Goal: Task Accomplishment & Management: Manage account settings

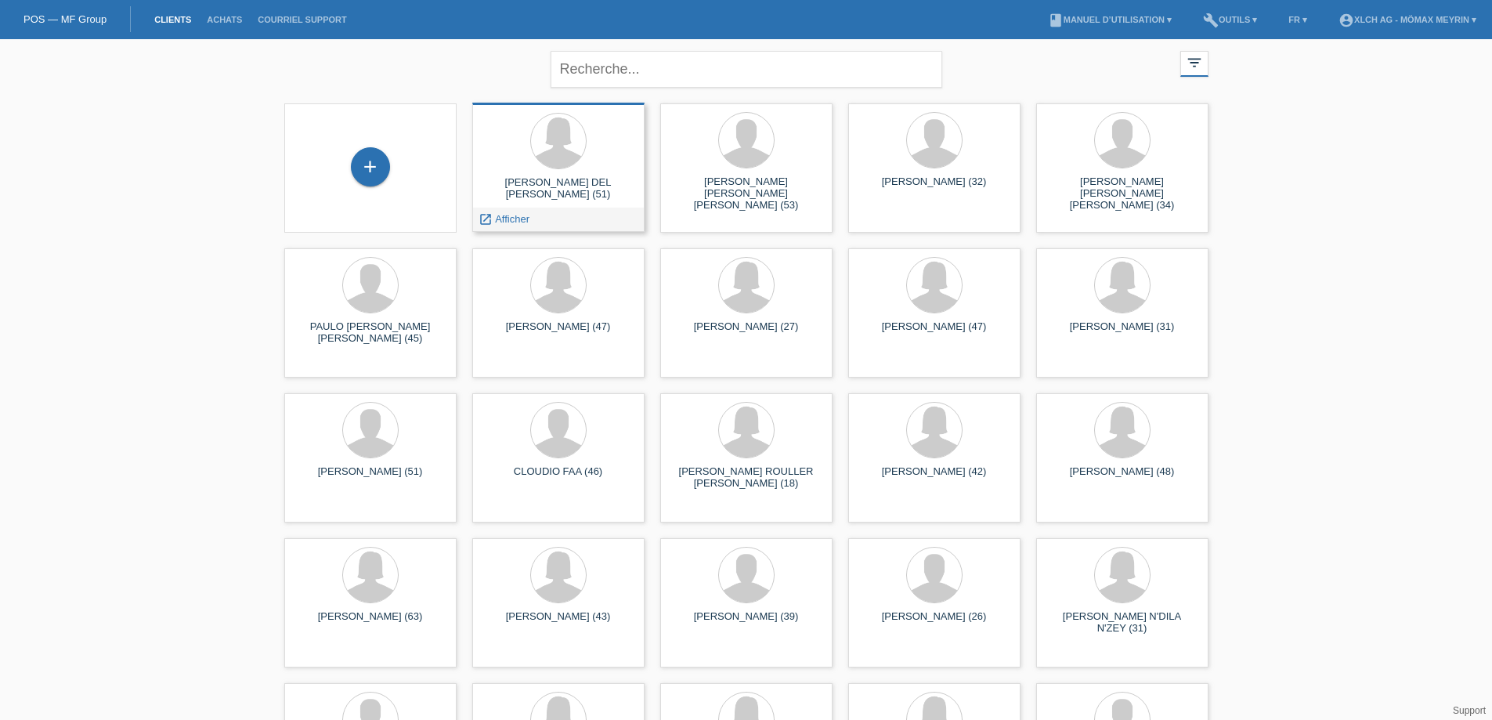
click at [612, 179] on div "MARBELLY DEL ROSARIO REYES MORALES (51)" at bounding box center [558, 188] width 147 height 25
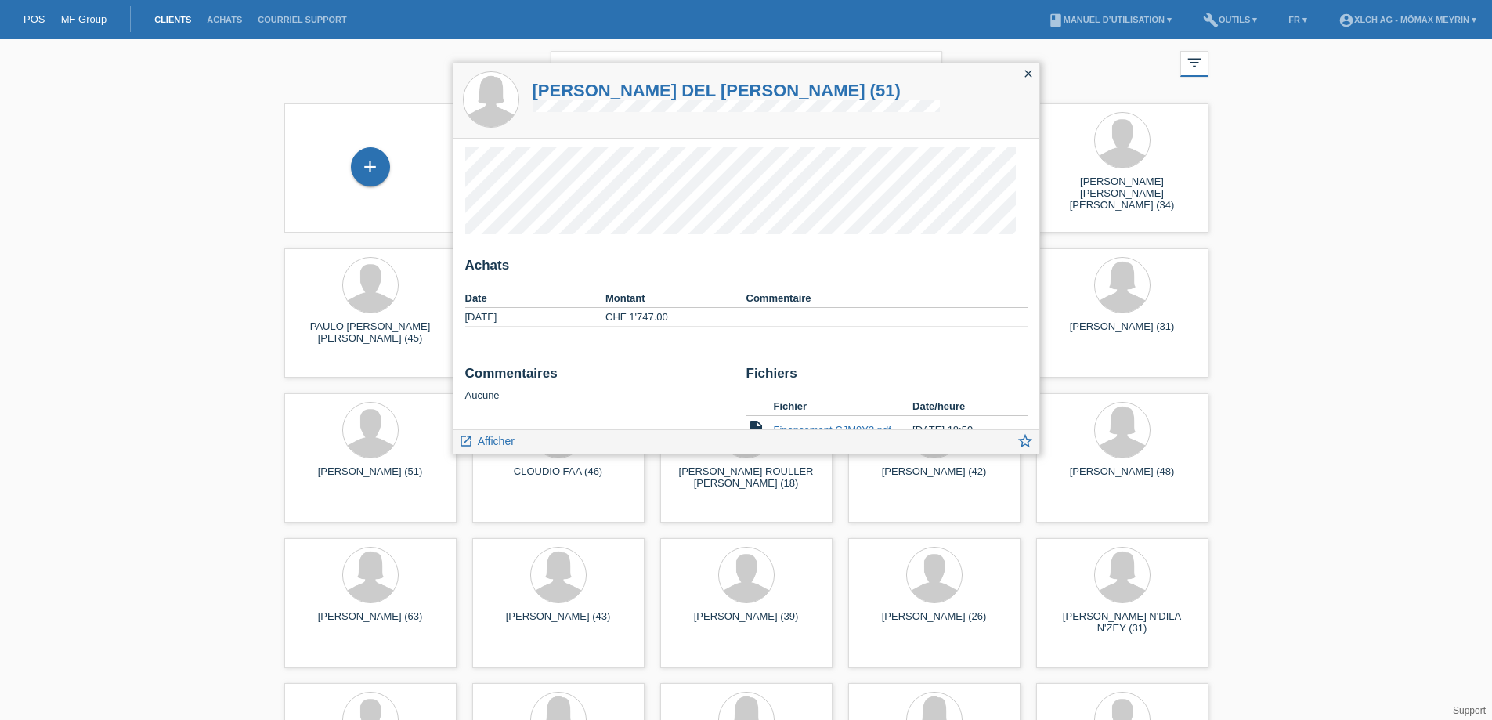
scroll to position [38, 0]
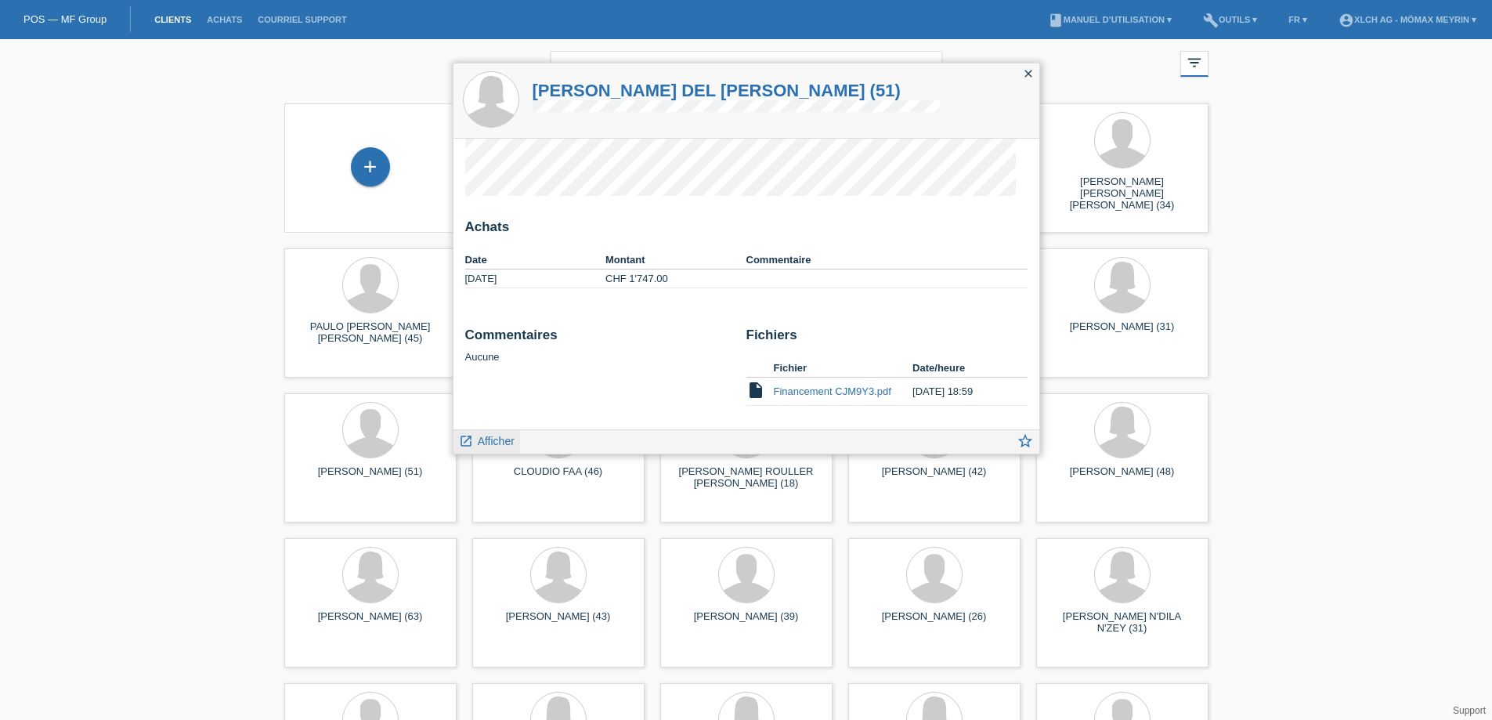
click at [483, 437] on span "Afficher" at bounding box center [496, 441] width 37 height 13
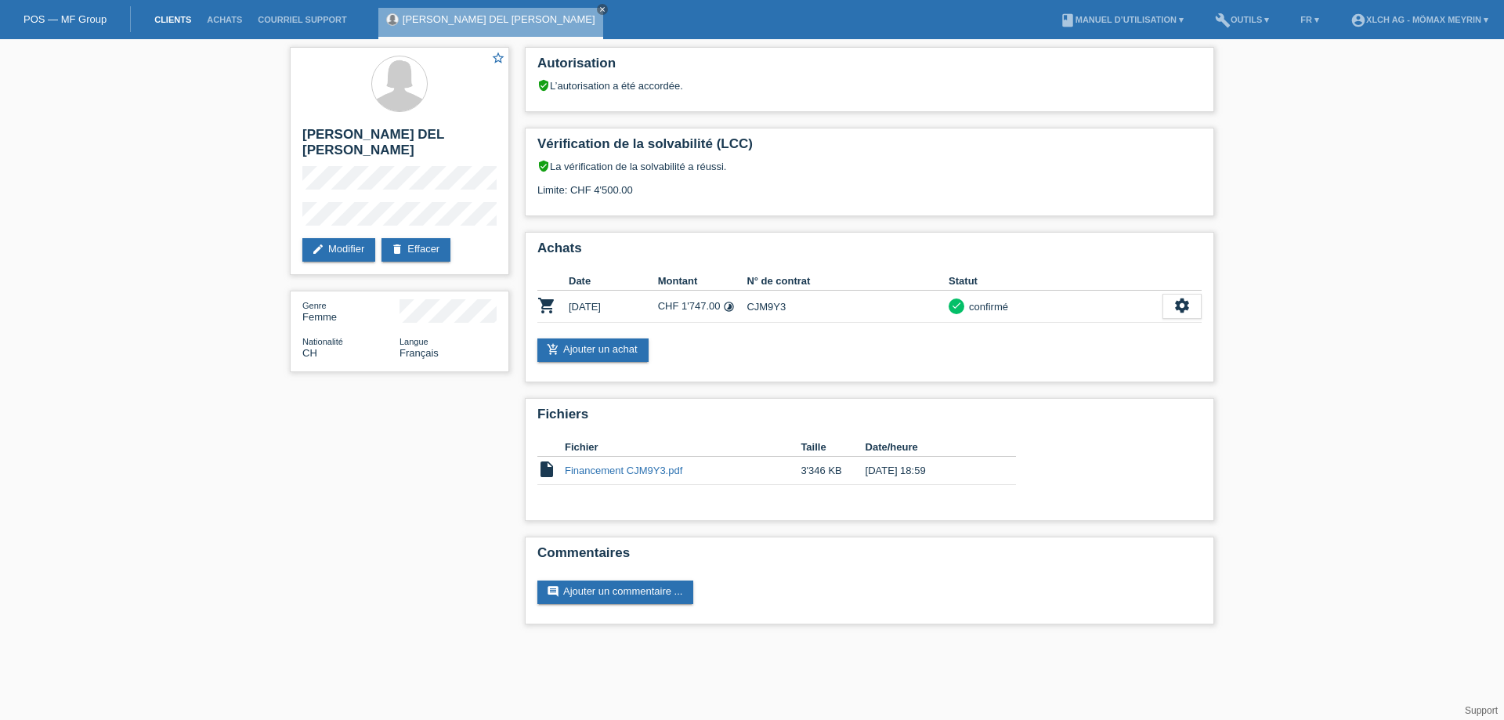
click at [186, 15] on link "Clients" at bounding box center [172, 19] width 52 height 9
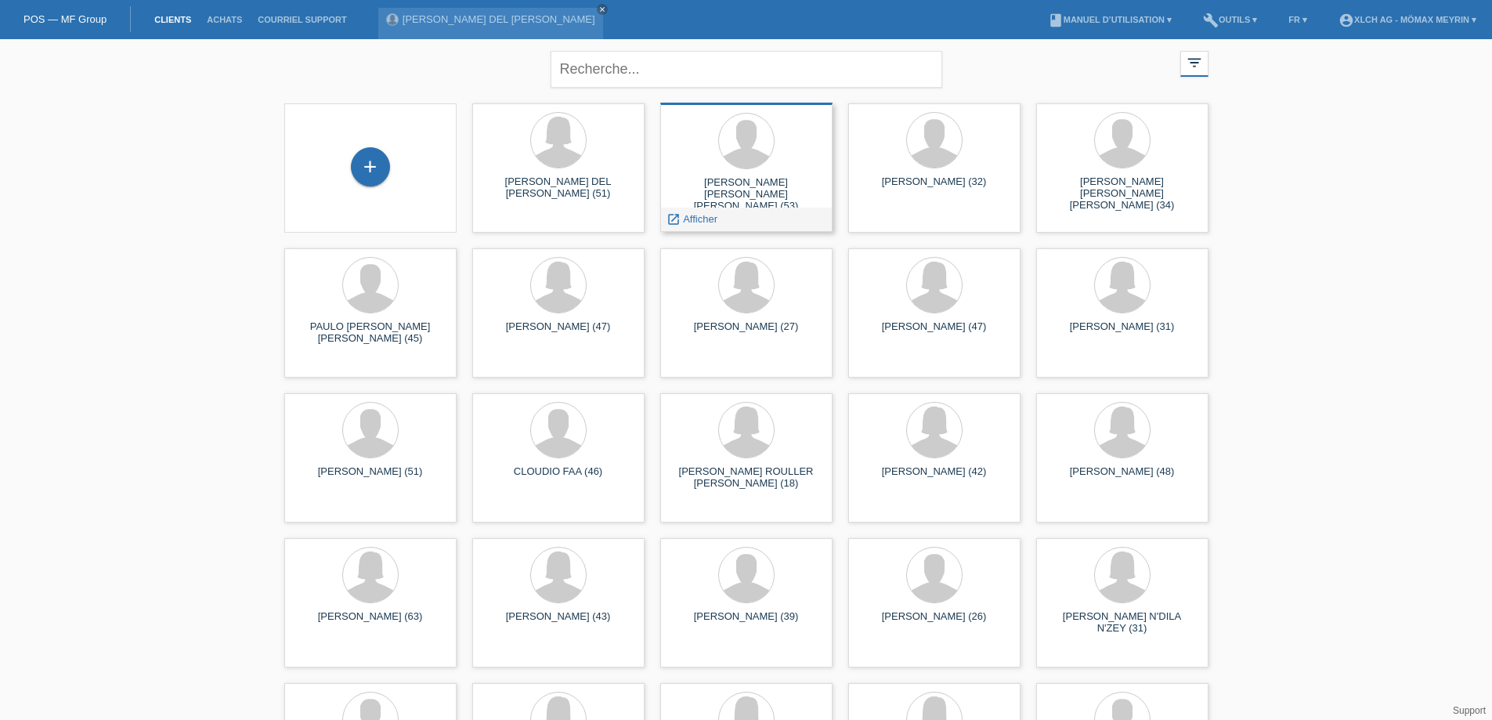
click at [769, 180] on div "[PERSON_NAME] [PERSON_NAME] [PERSON_NAME] (53)" at bounding box center [746, 190] width 147 height 28
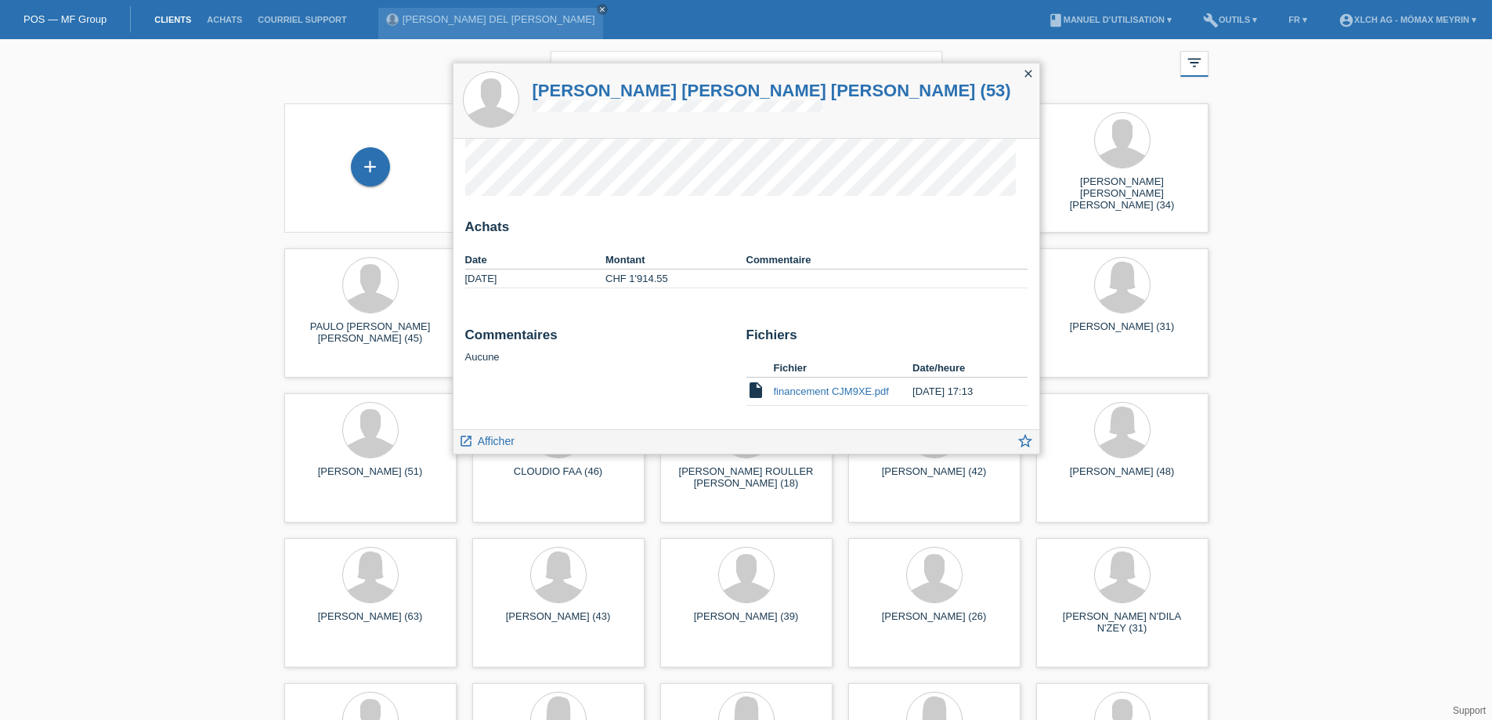
scroll to position [78, 0]
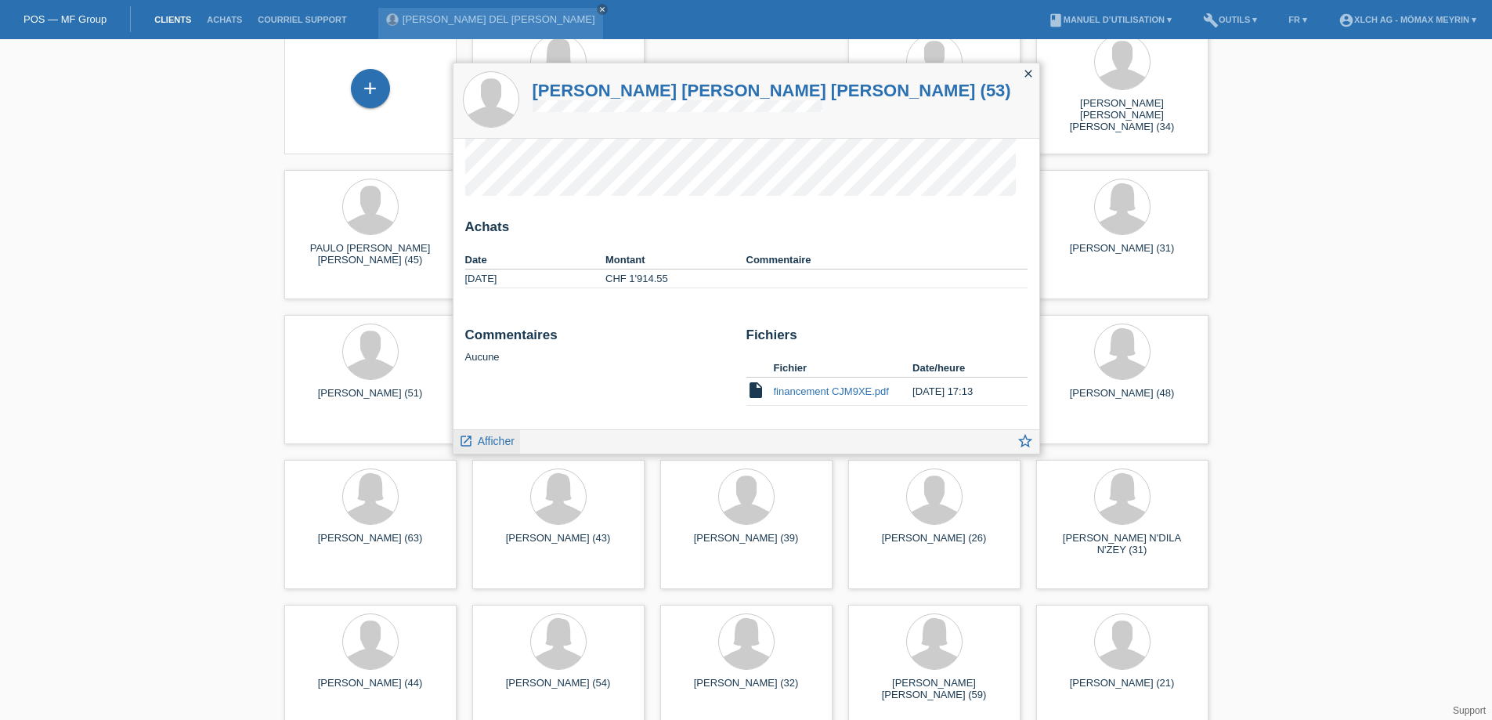
click at [505, 435] on span "Afficher" at bounding box center [496, 441] width 37 height 13
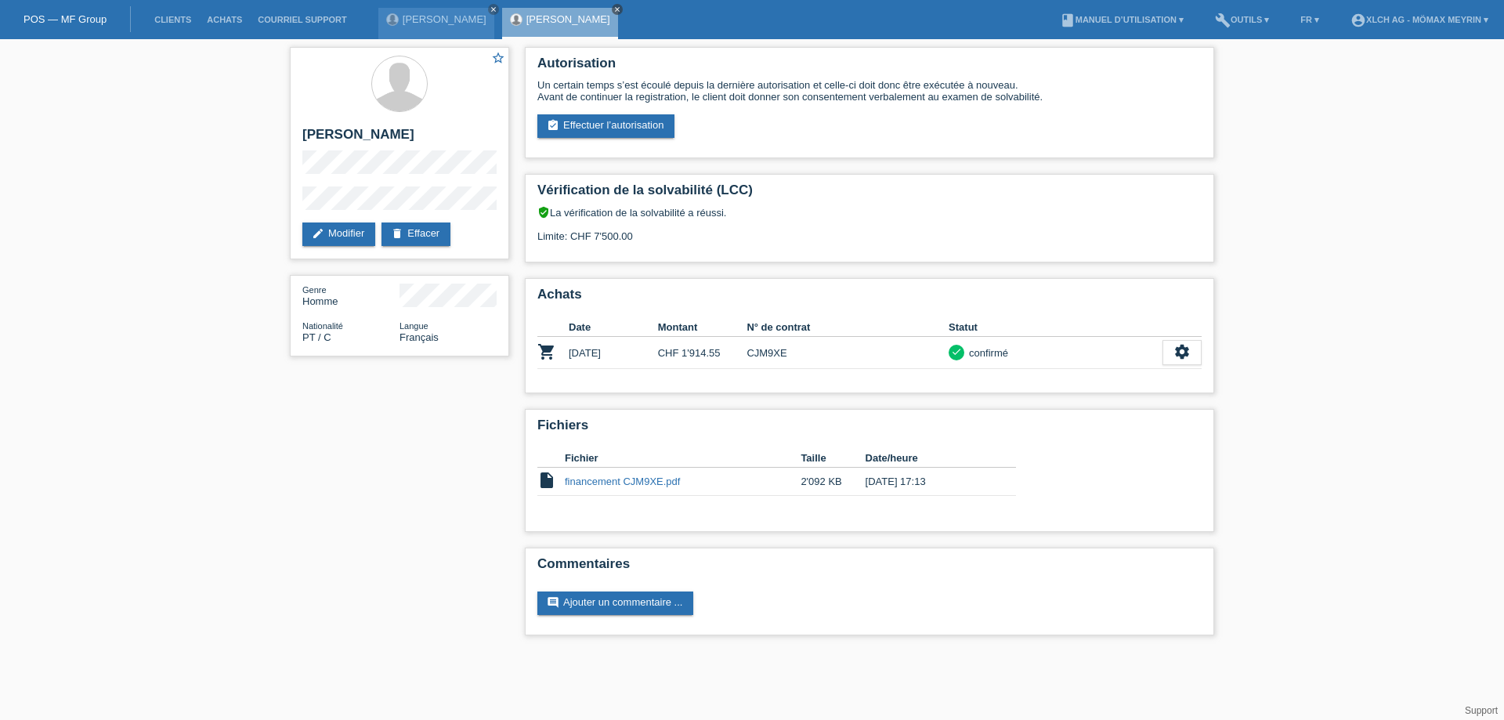
click at [621, 9] on icon "close" at bounding box center [617, 9] width 8 height 8
click at [497, 8] on icon "close" at bounding box center [494, 9] width 8 height 8
click at [183, 16] on link "Clients" at bounding box center [172, 19] width 52 height 9
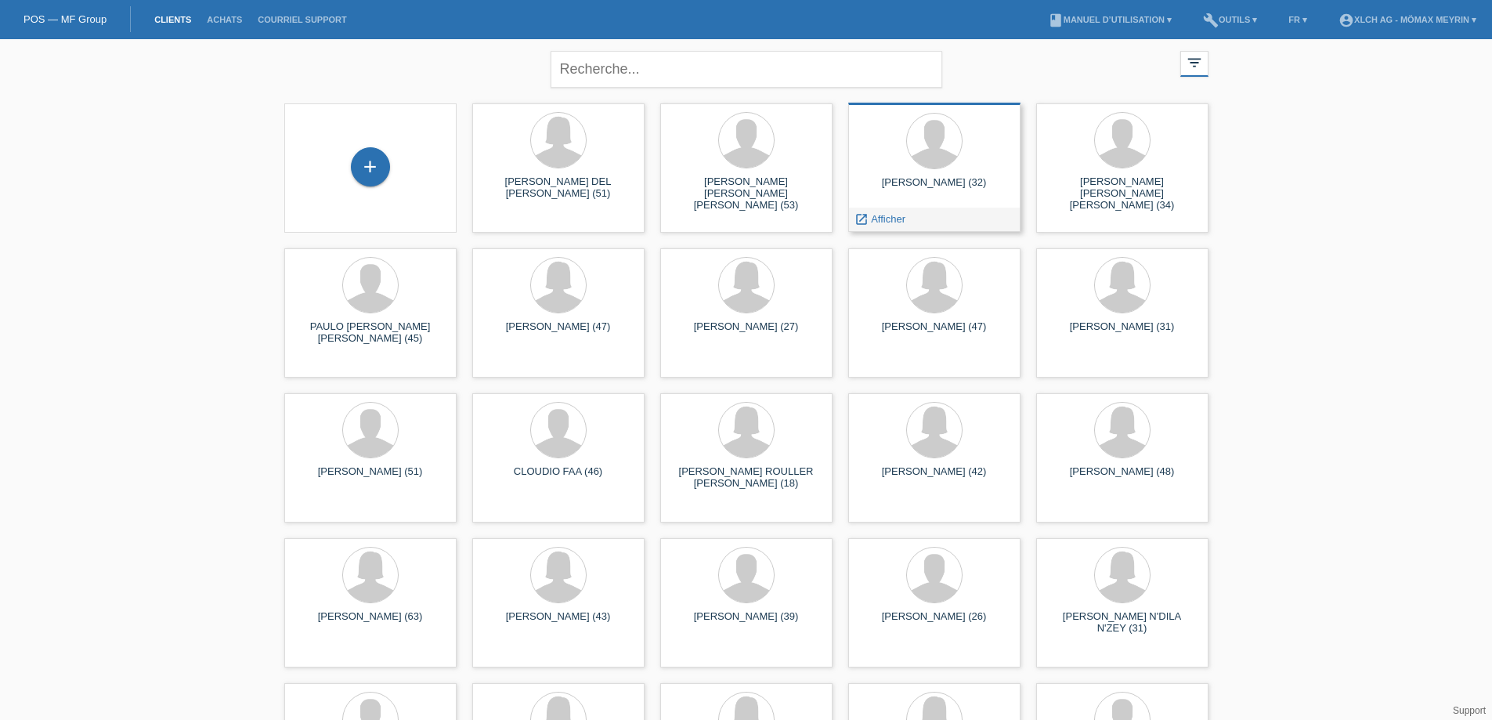
click at [913, 178] on div "[PERSON_NAME] (32)" at bounding box center [934, 188] width 147 height 25
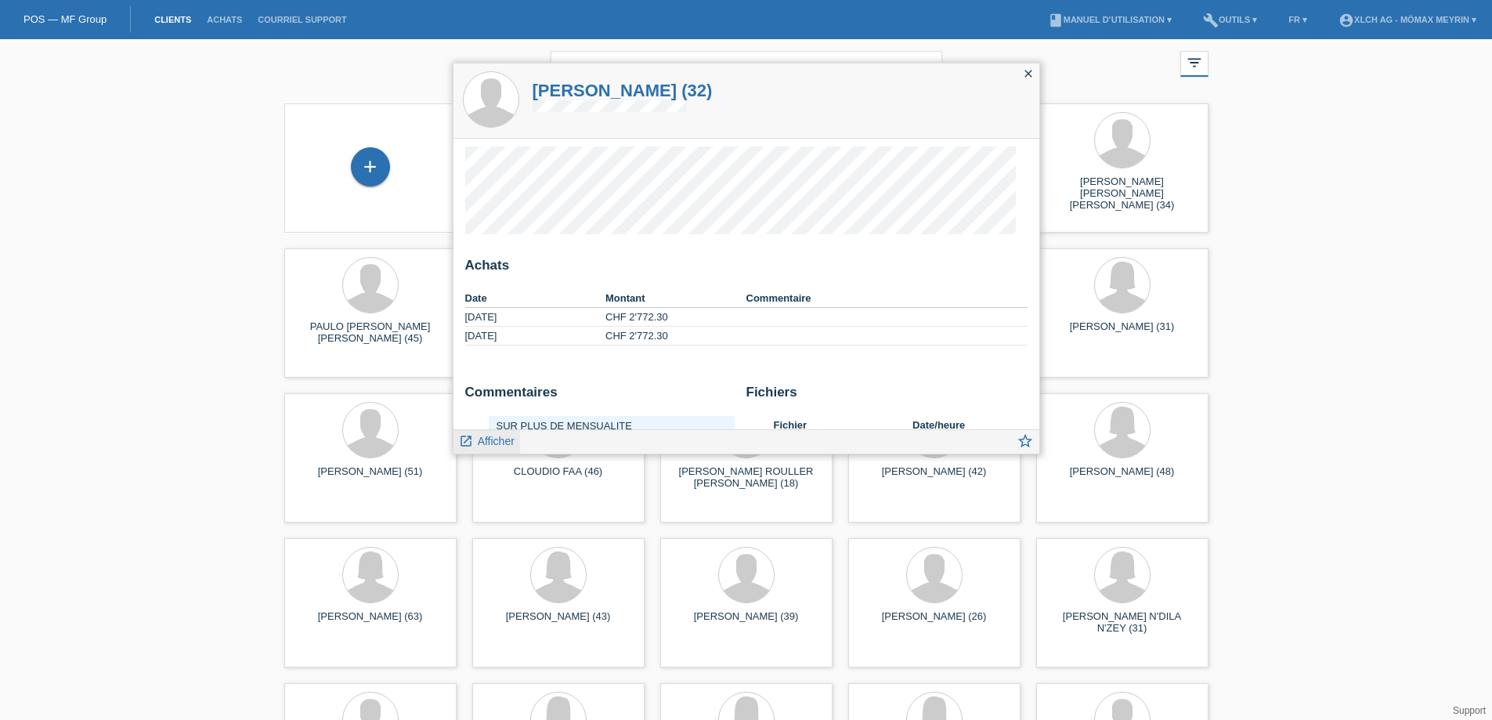
click at [490, 446] on span "Afficher" at bounding box center [496, 441] width 37 height 13
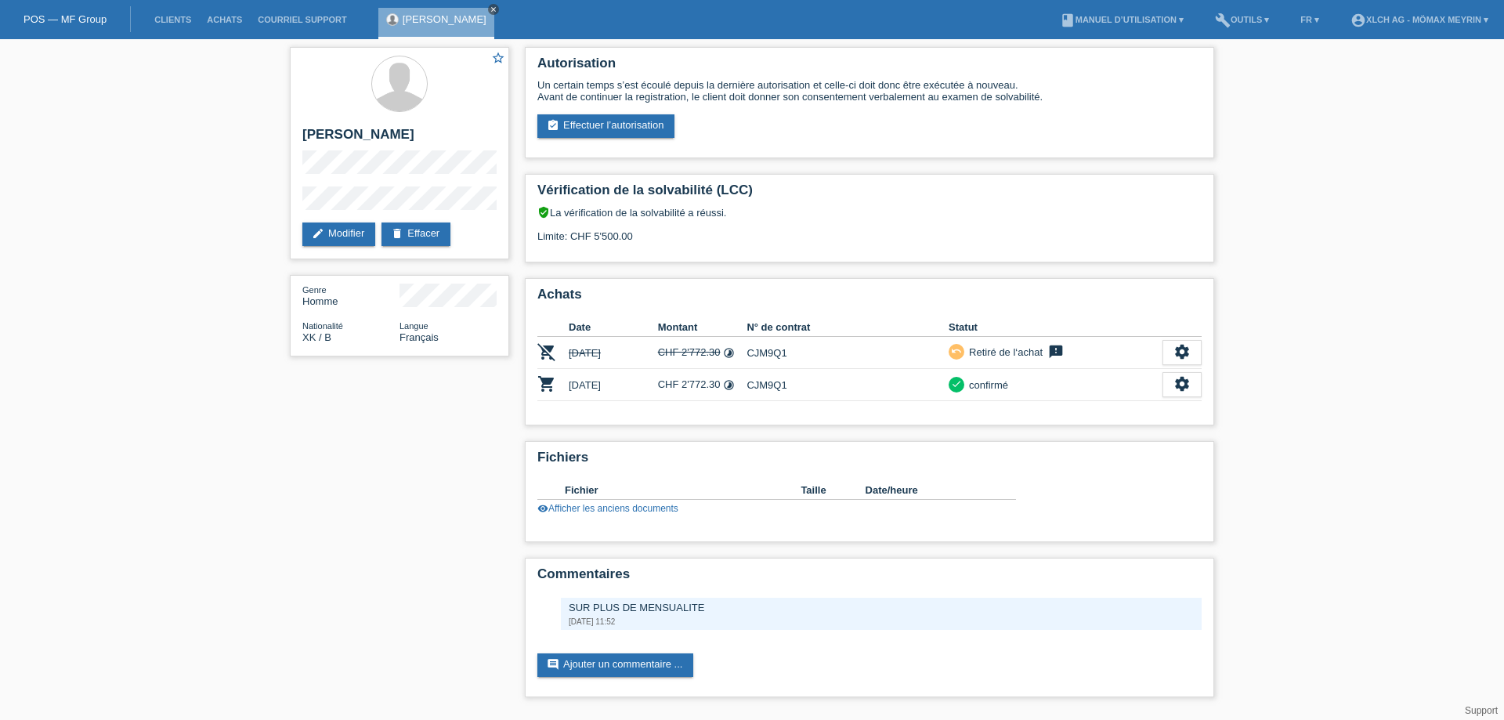
click at [488, 5] on link "close" at bounding box center [493, 9] width 11 height 11
click at [171, 33] on li "Clients" at bounding box center [172, 20] width 52 height 40
click at [170, 14] on li "Clients" at bounding box center [172, 20] width 52 height 40
click at [183, 13] on li "Clients" at bounding box center [172, 20] width 52 height 40
click at [179, 14] on li "Clients" at bounding box center [172, 20] width 52 height 40
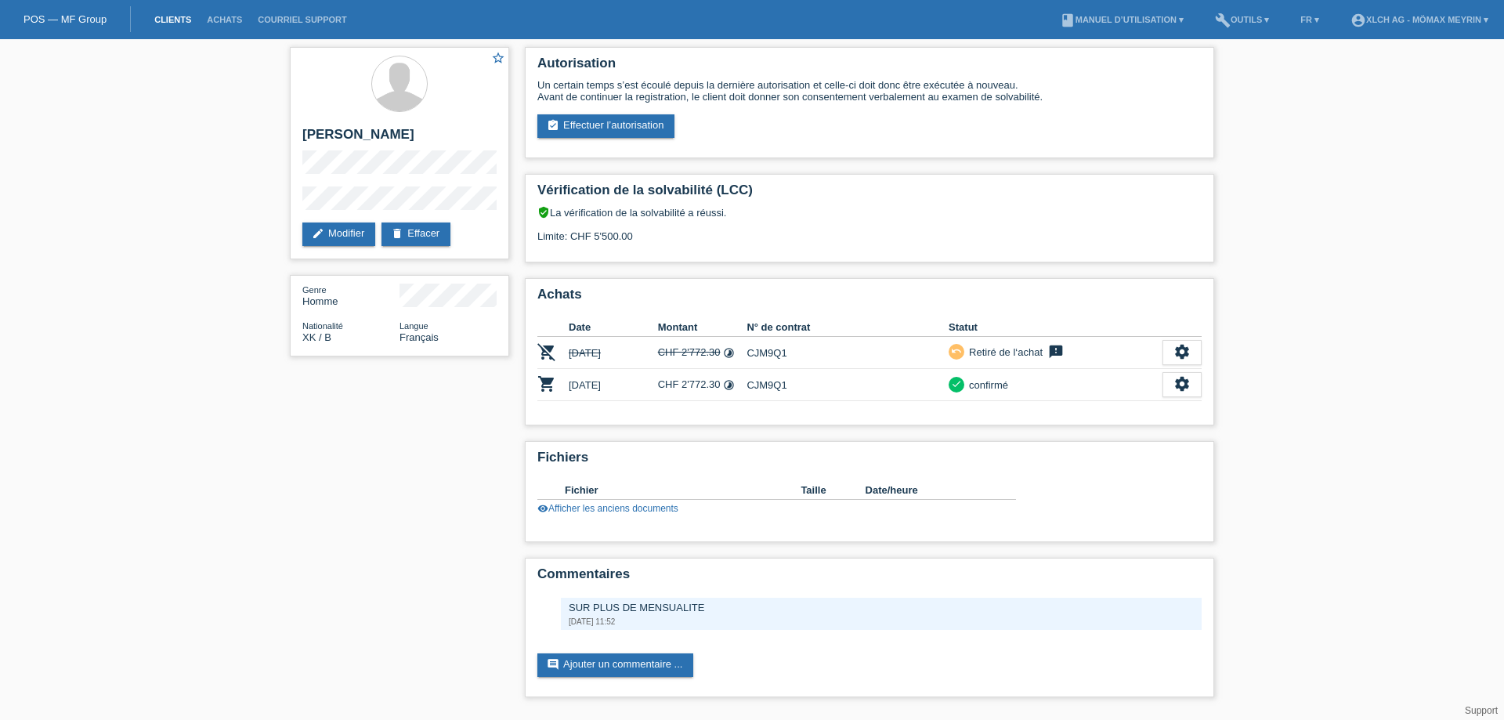
click at [186, 20] on link "Clients" at bounding box center [172, 19] width 52 height 9
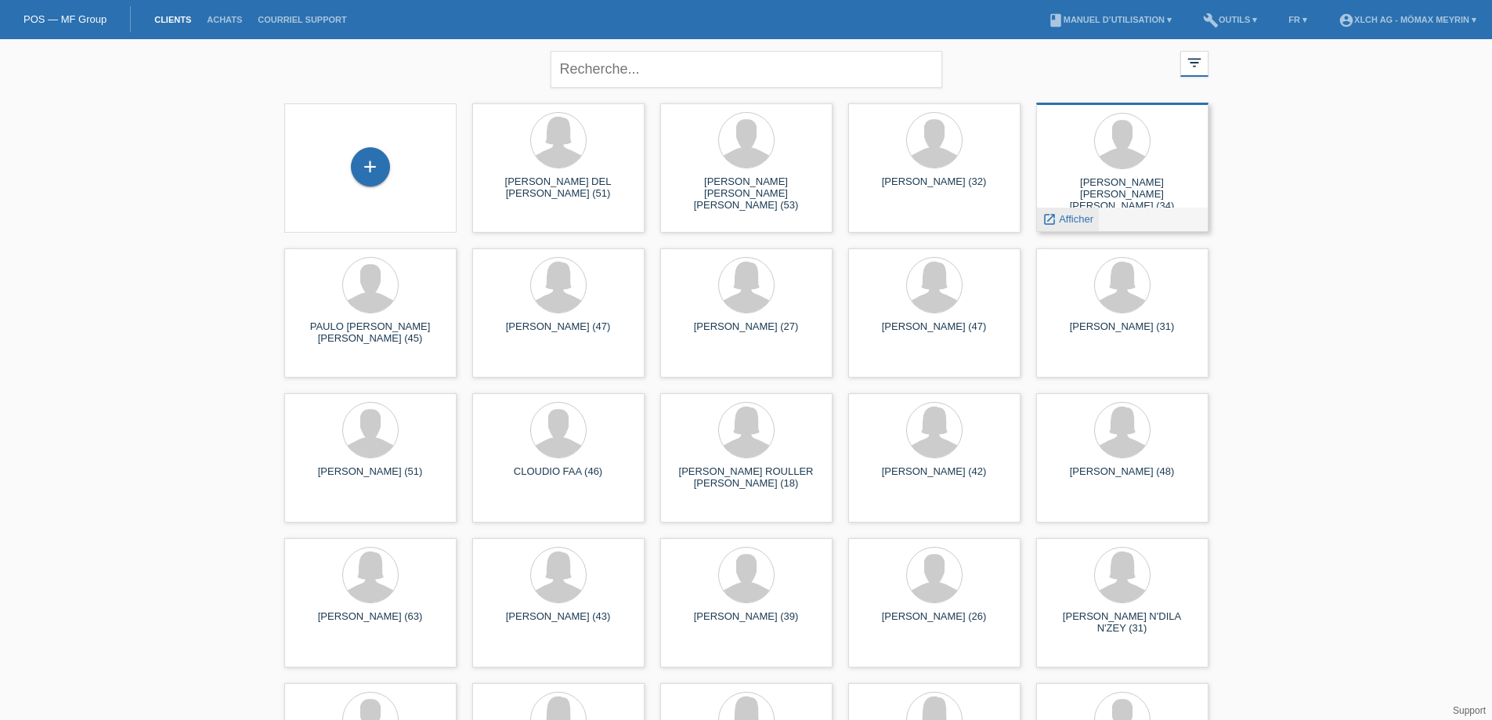
click at [1085, 222] on span "Afficher" at bounding box center [1076, 219] width 34 height 12
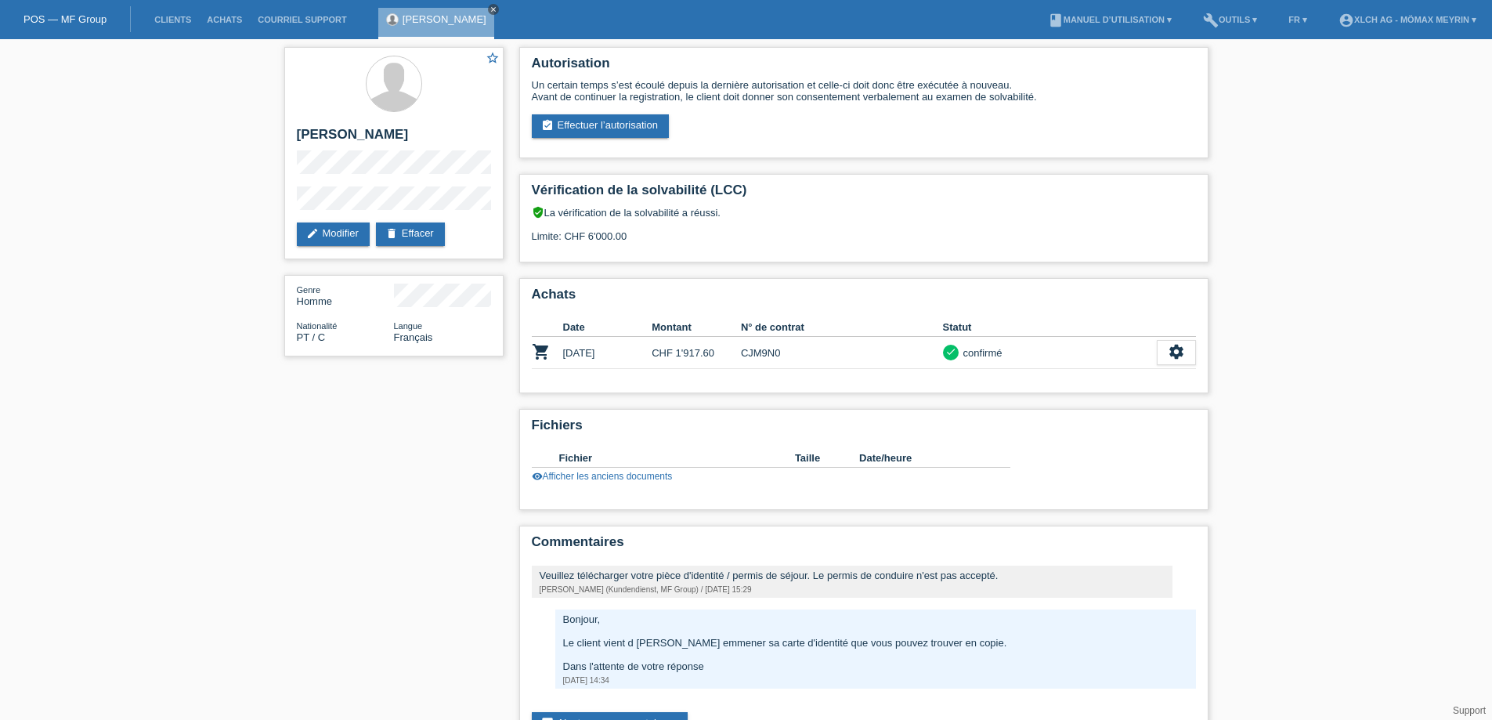
click at [497, 9] on icon "close" at bounding box center [494, 9] width 8 height 8
click at [182, 16] on link "Clients" at bounding box center [172, 19] width 52 height 9
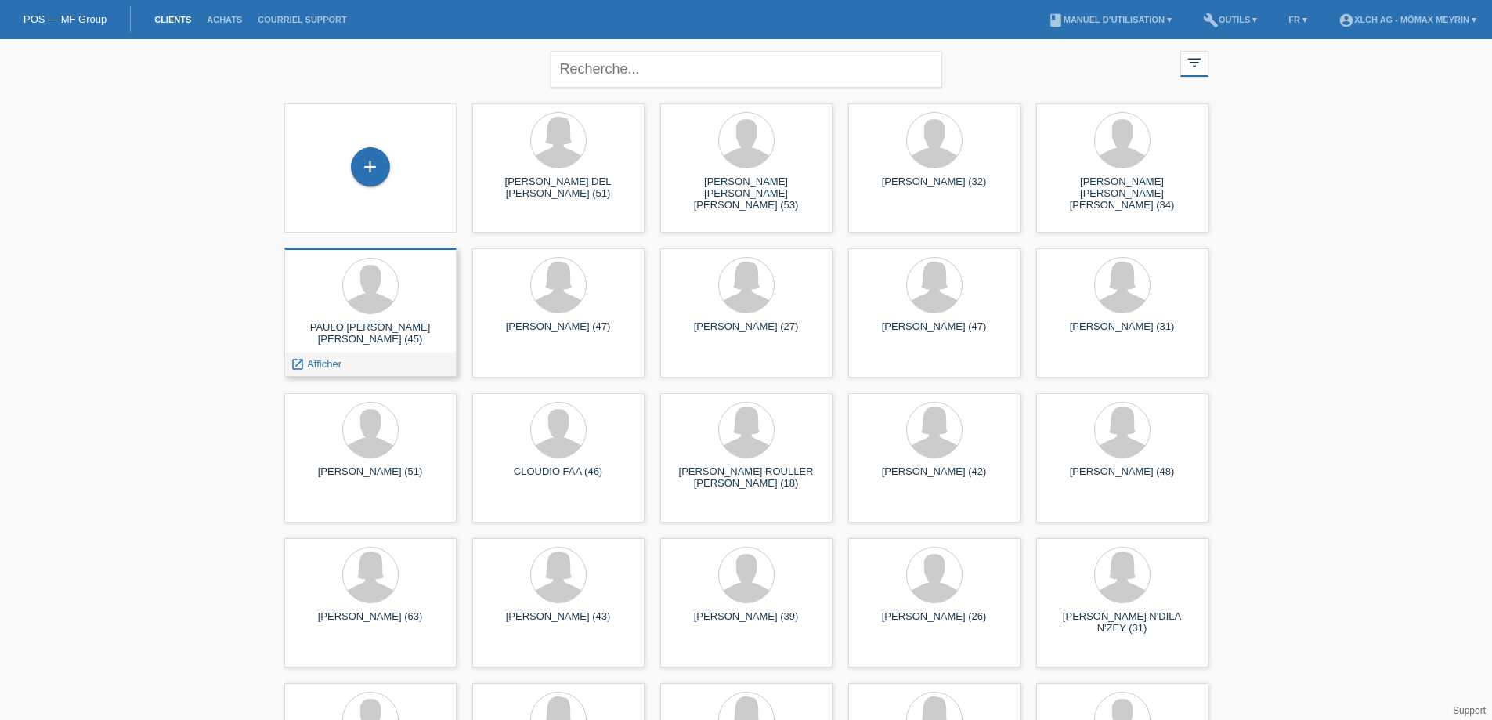
click at [365, 338] on div "PAULO [PERSON_NAME] [PERSON_NAME] (45)" at bounding box center [370, 333] width 147 height 25
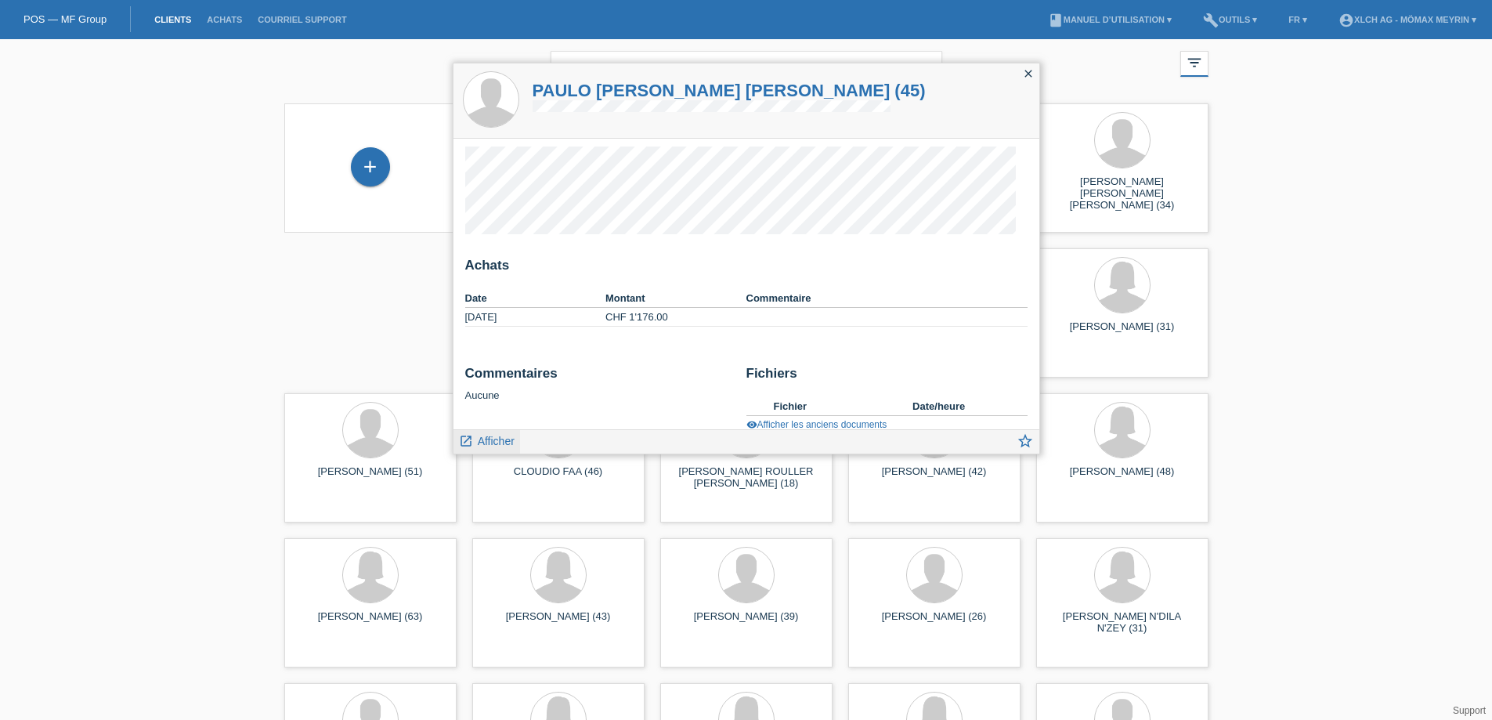
click at [500, 439] on span "Afficher" at bounding box center [496, 441] width 37 height 13
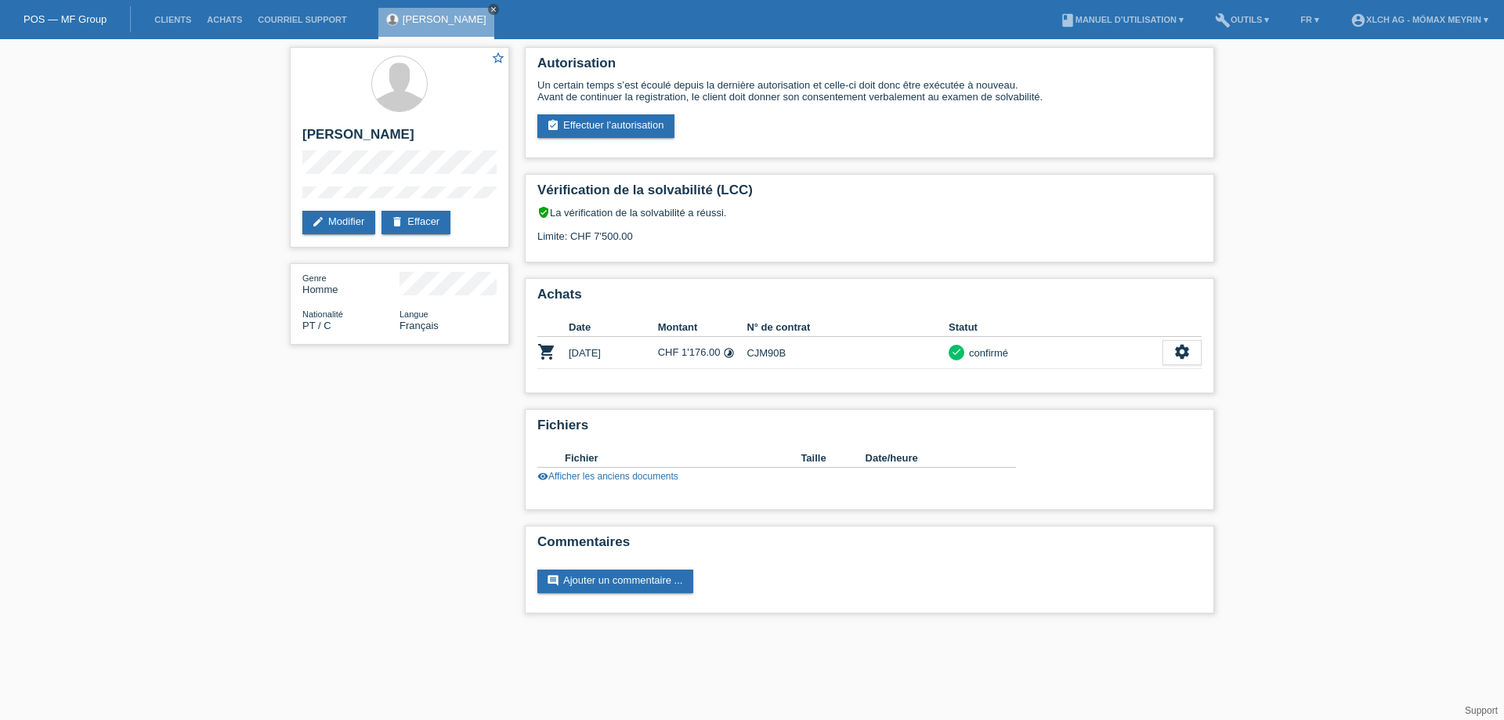
click at [497, 7] on icon "close" at bounding box center [494, 9] width 8 height 8
click at [194, 14] on li "Clients" at bounding box center [172, 20] width 52 height 40
click at [169, 23] on link "Clients" at bounding box center [172, 19] width 52 height 9
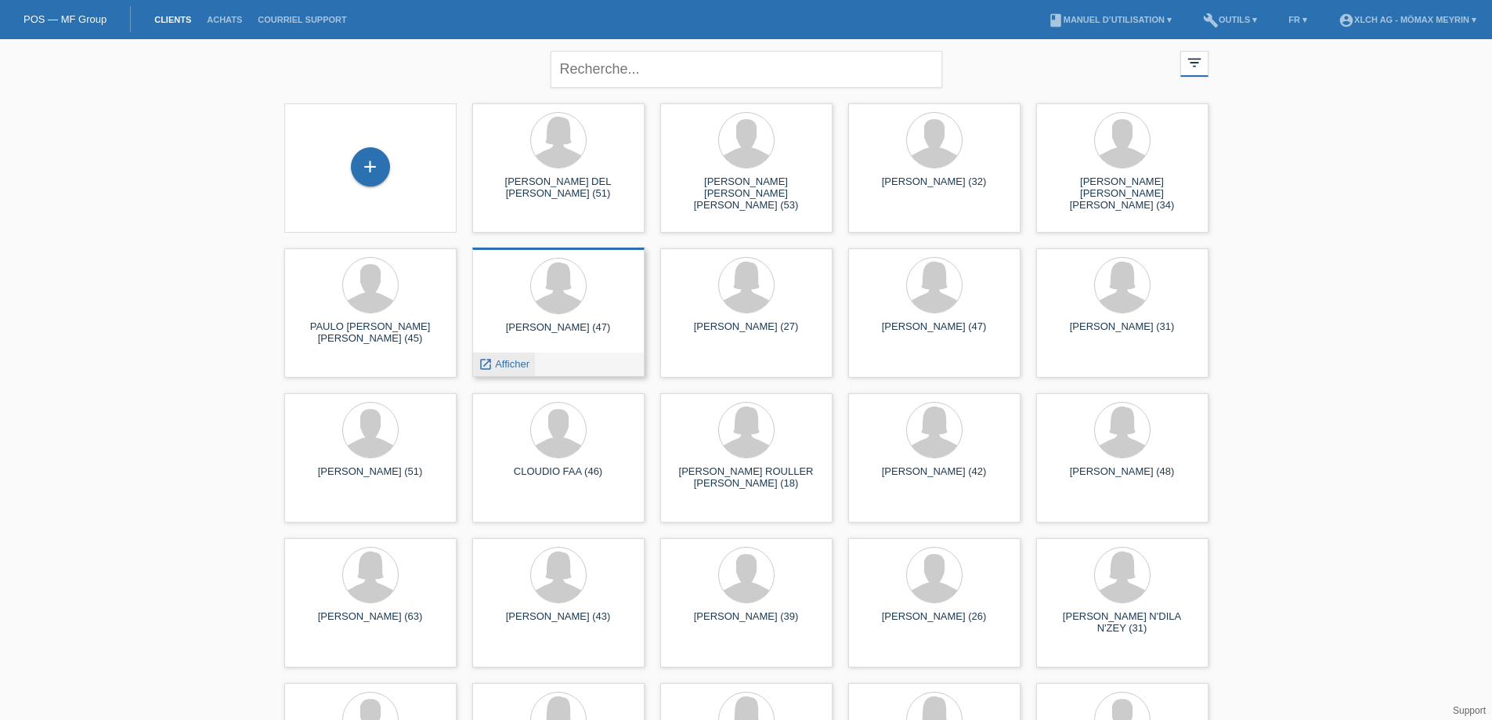
click at [512, 369] on span "Afficher" at bounding box center [512, 364] width 34 height 12
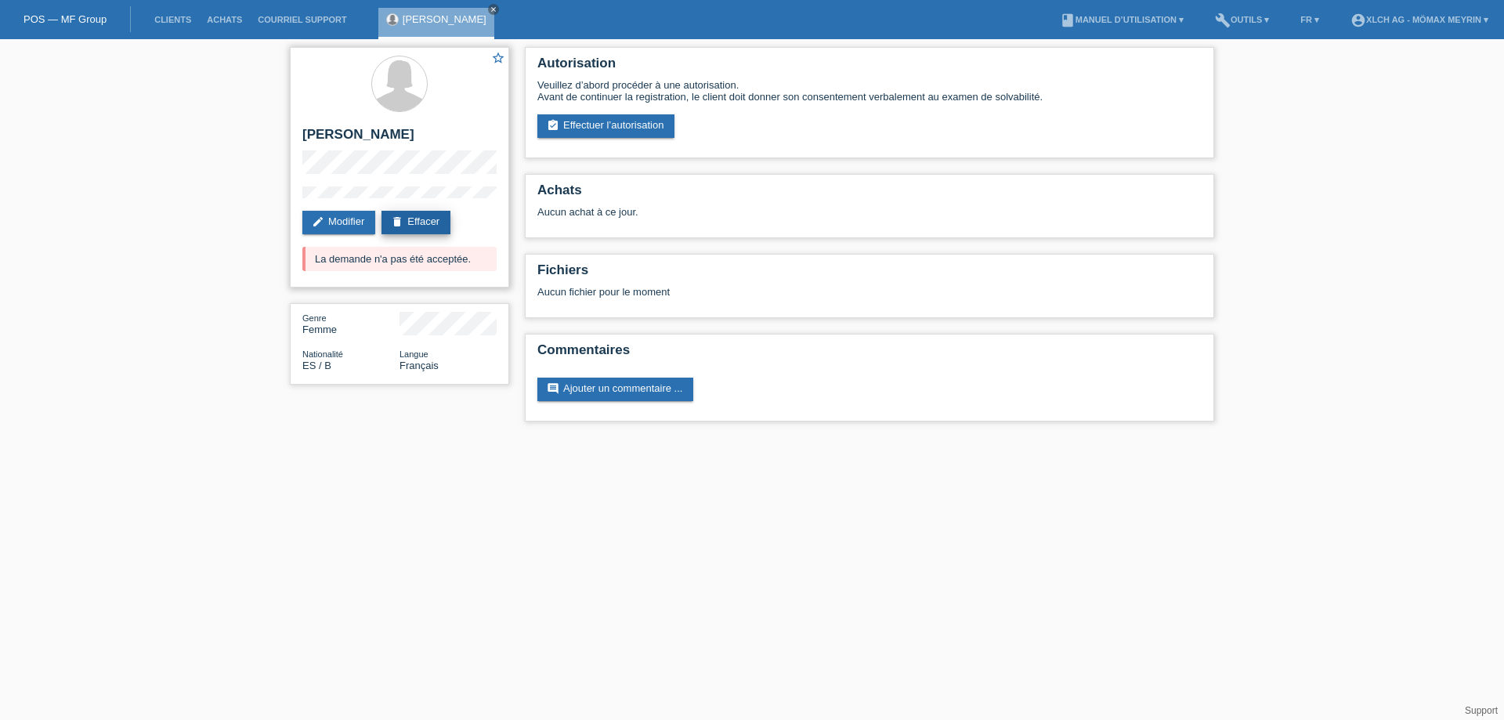
click at [428, 219] on link "delete Effacer" at bounding box center [415, 222] width 69 height 23
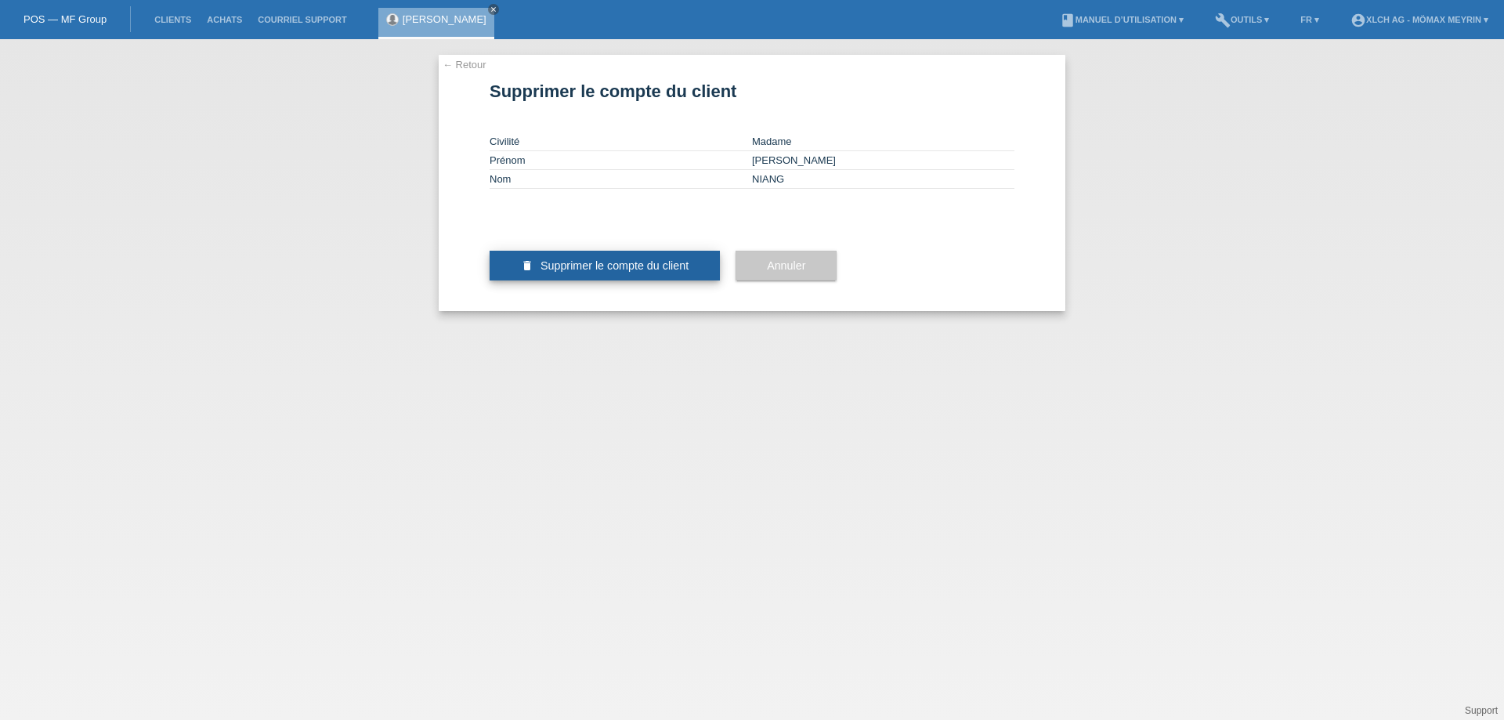
click at [638, 272] on span "Supprimer le compte du client" at bounding box center [614, 265] width 148 height 13
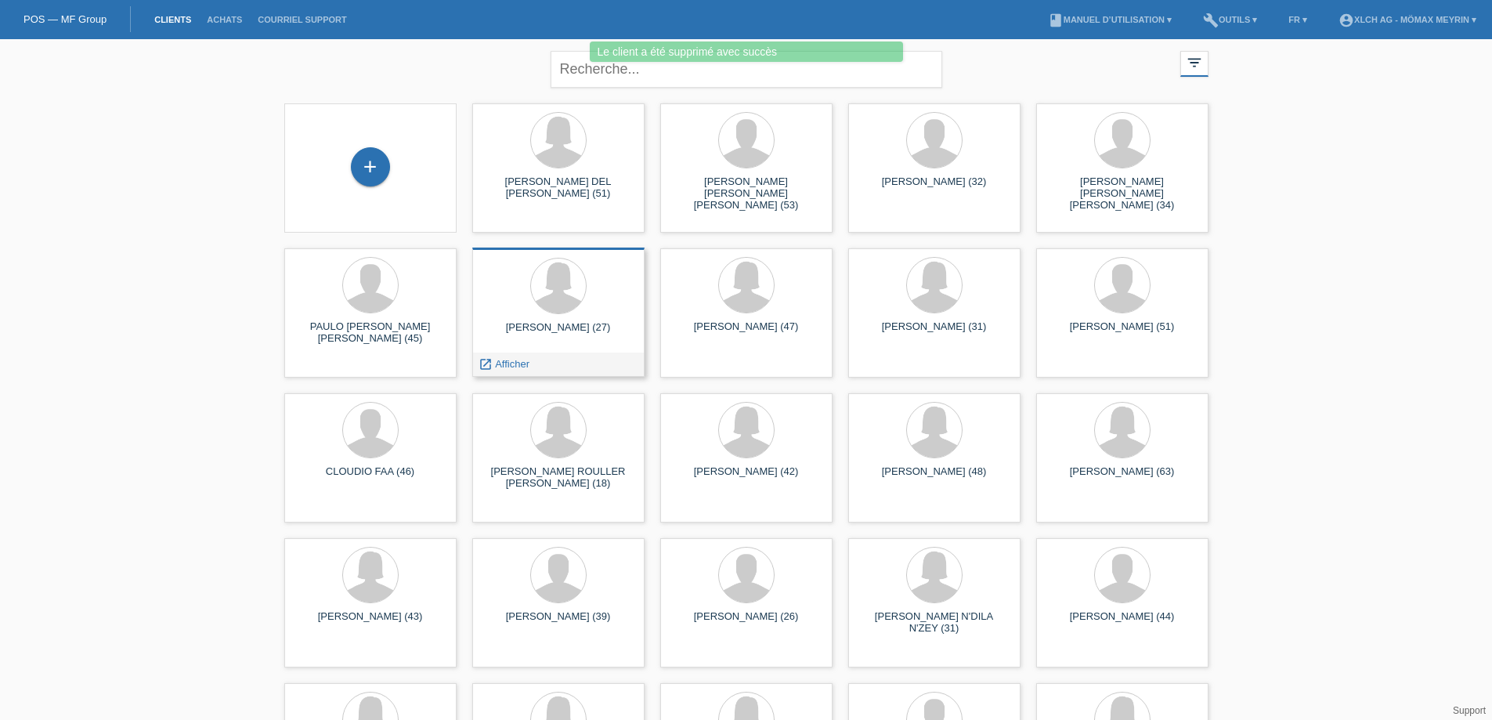
click at [574, 327] on div "[PERSON_NAME] (27)" at bounding box center [558, 333] width 147 height 25
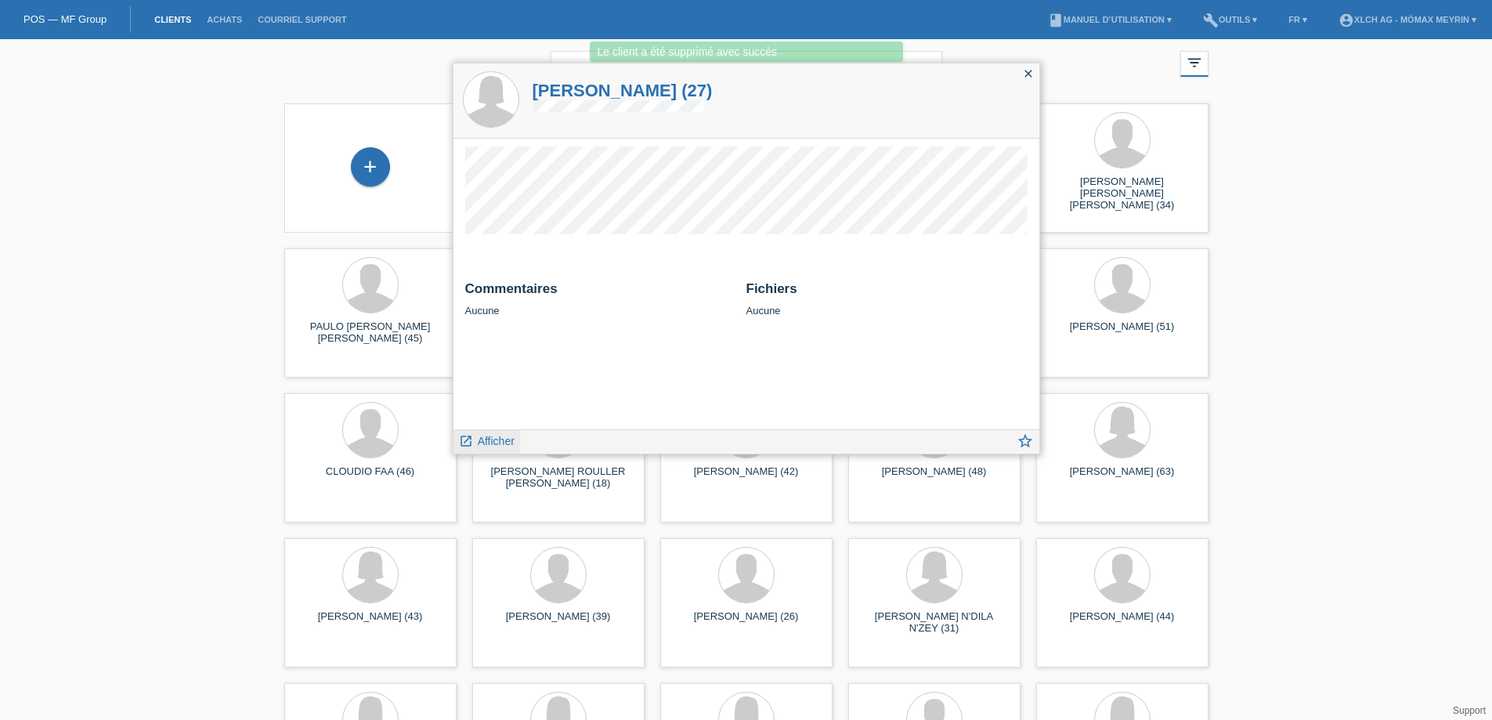
click at [497, 442] on span "Afficher" at bounding box center [496, 441] width 37 height 13
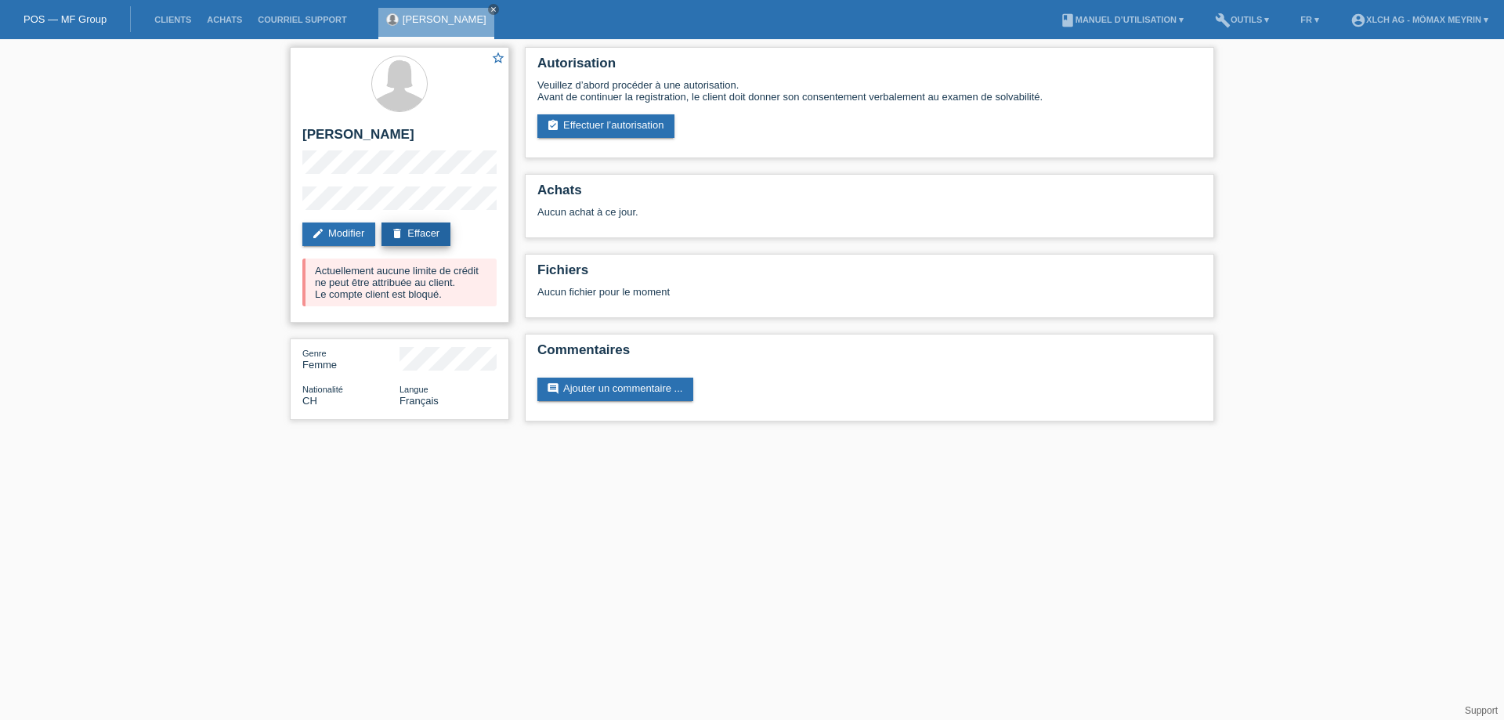
click at [440, 236] on link "delete Effacer" at bounding box center [415, 233] width 69 height 23
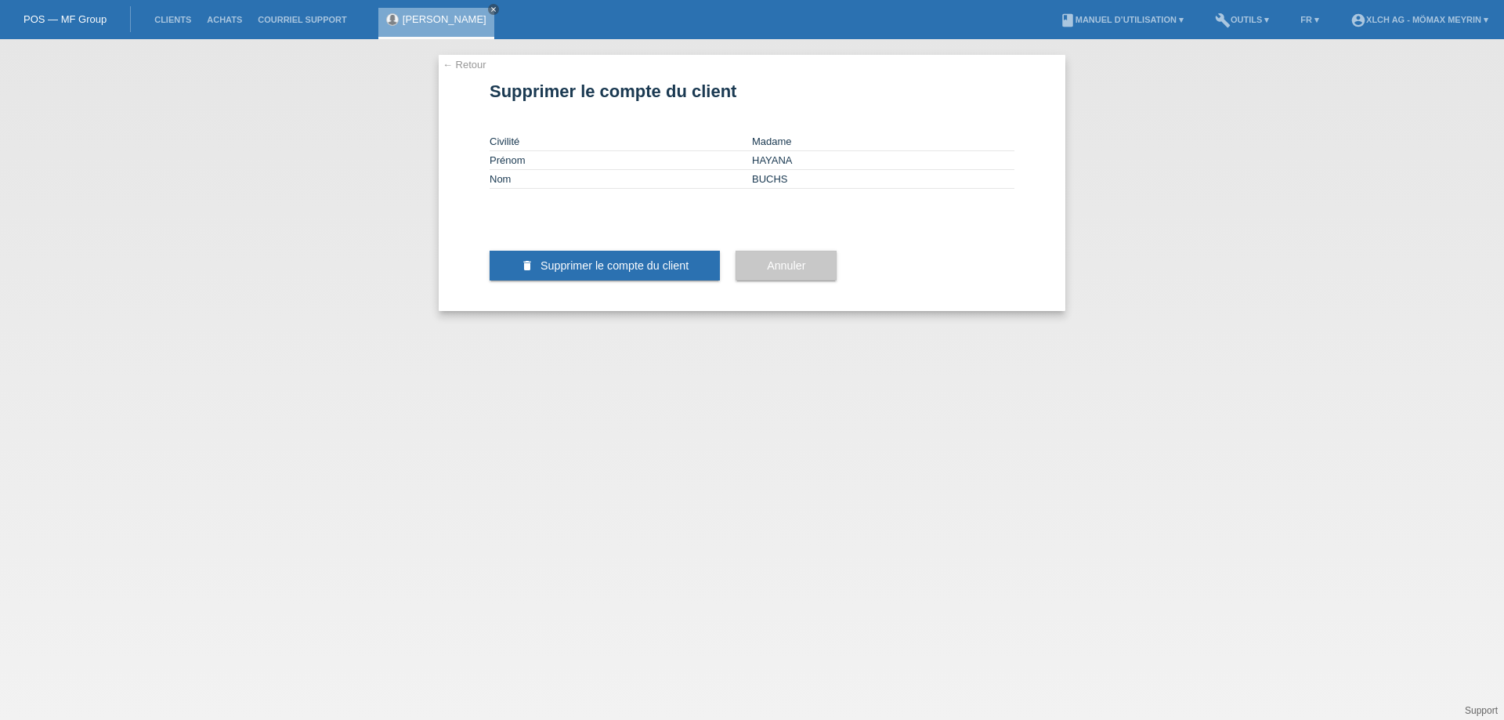
click at [791, 302] on div "Annuler" at bounding box center [785, 265] width 101 height 91
click at [784, 272] on span "Annuler" at bounding box center [786, 265] width 38 height 13
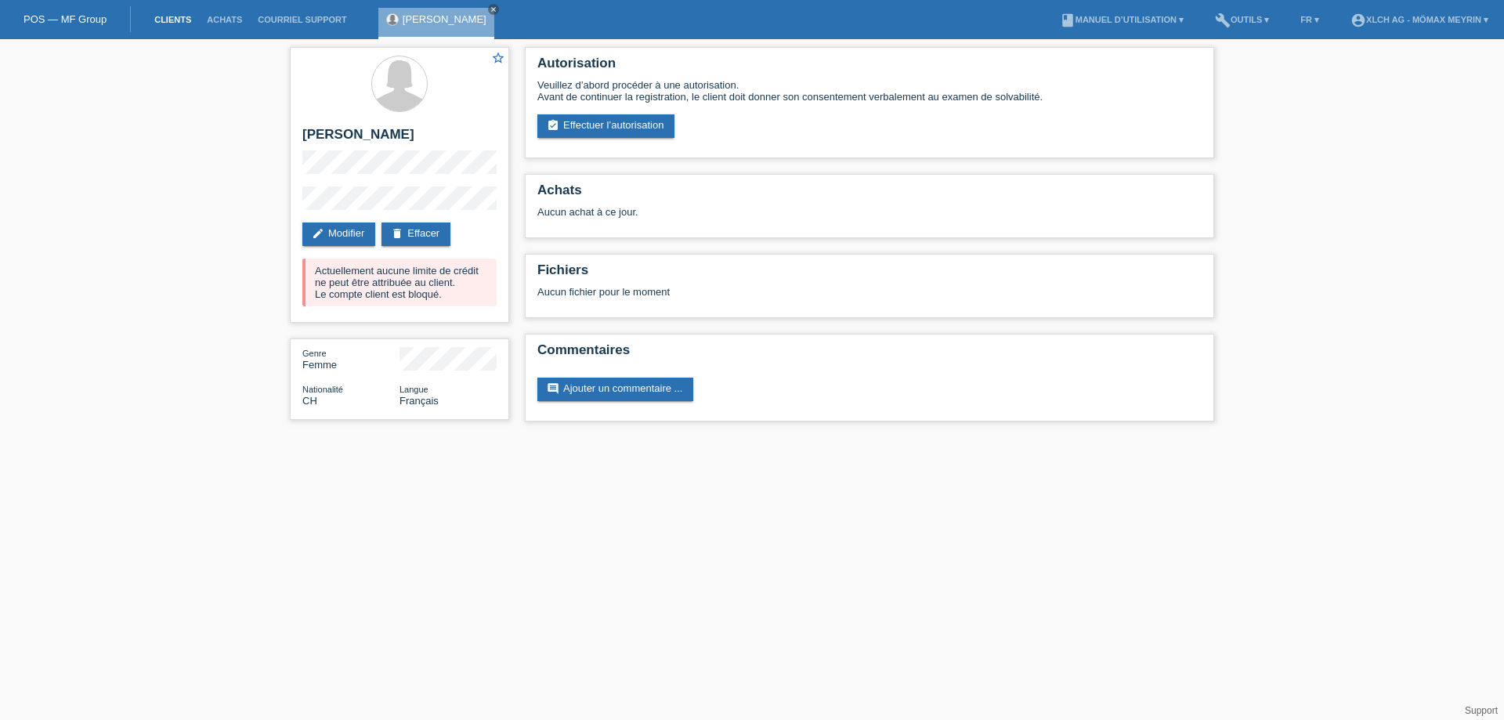
click at [170, 18] on link "Clients" at bounding box center [172, 19] width 52 height 9
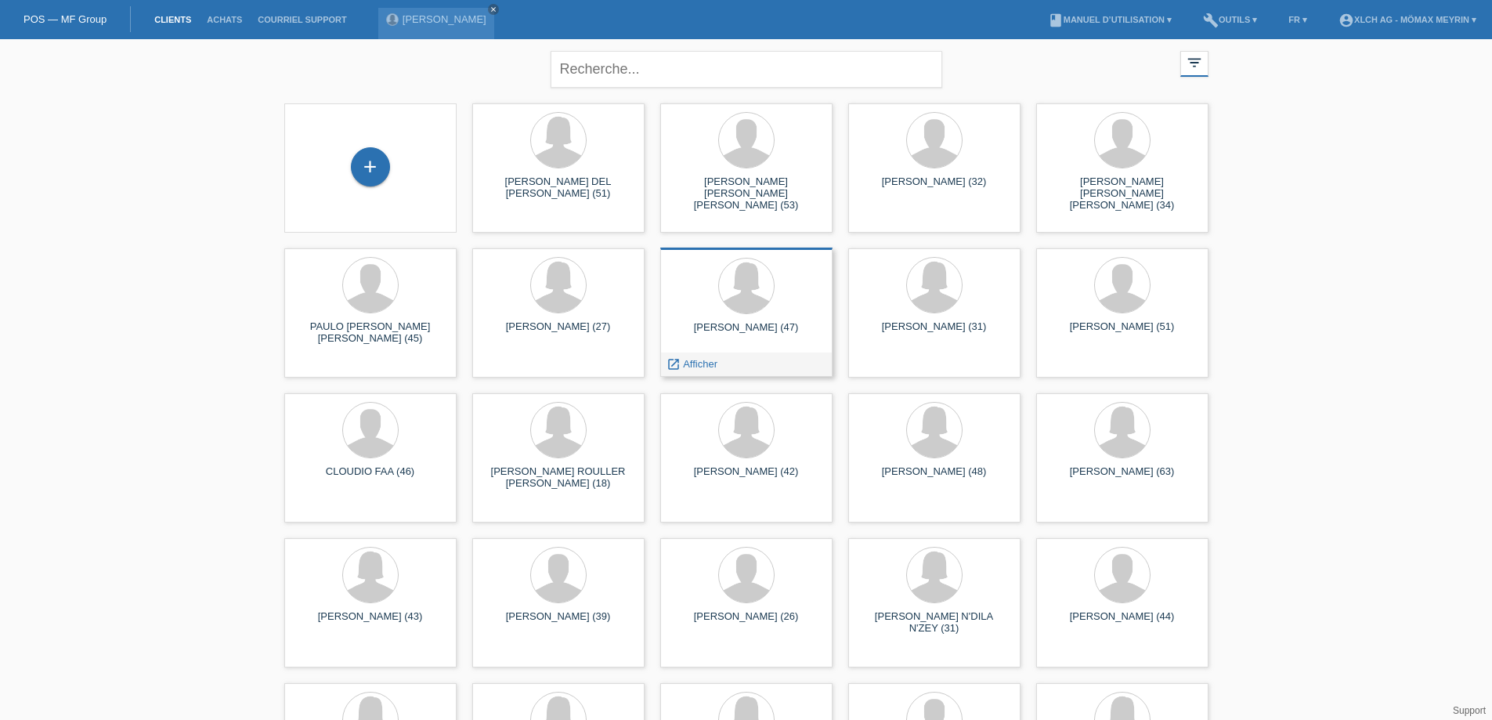
click at [735, 329] on div "BASSIRATH DAOUDA (47)" at bounding box center [746, 333] width 147 height 25
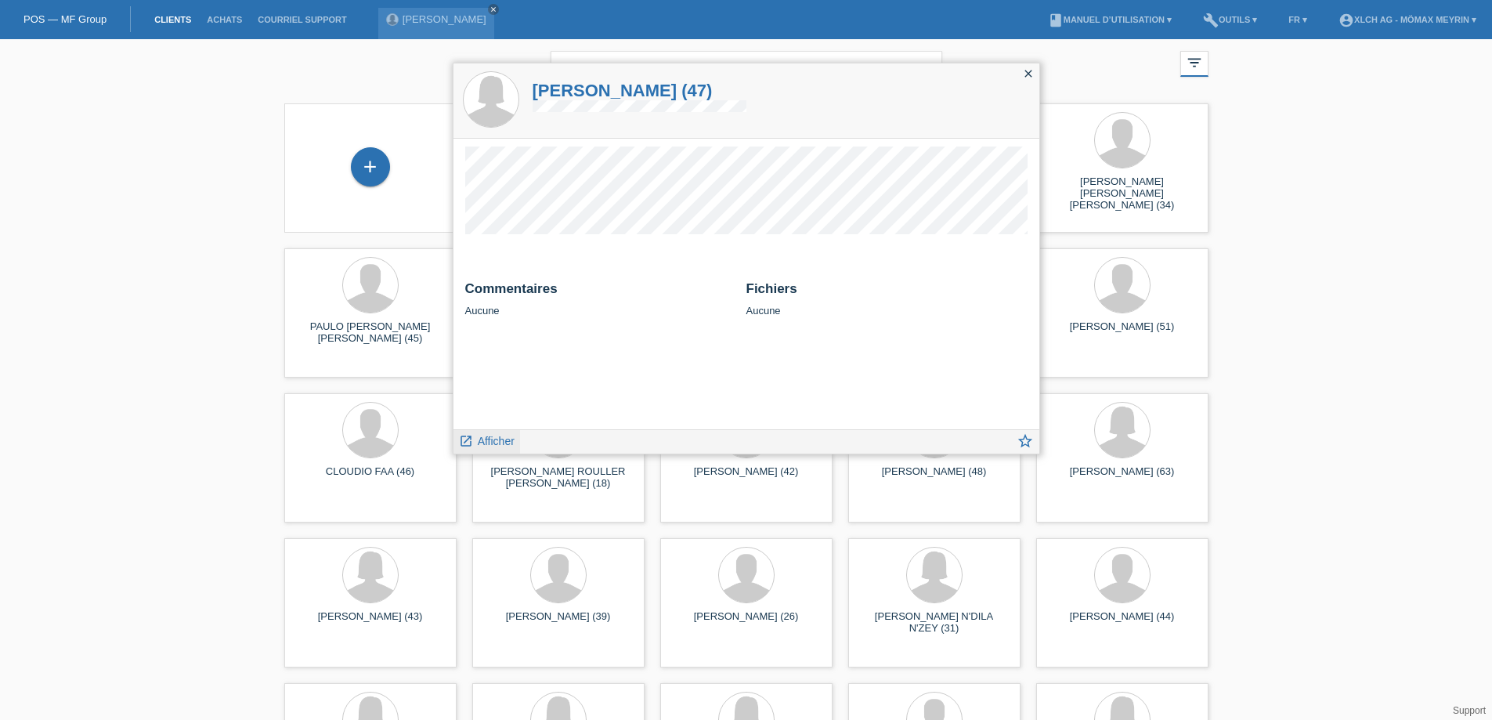
click at [482, 438] on span "Afficher" at bounding box center [496, 441] width 37 height 13
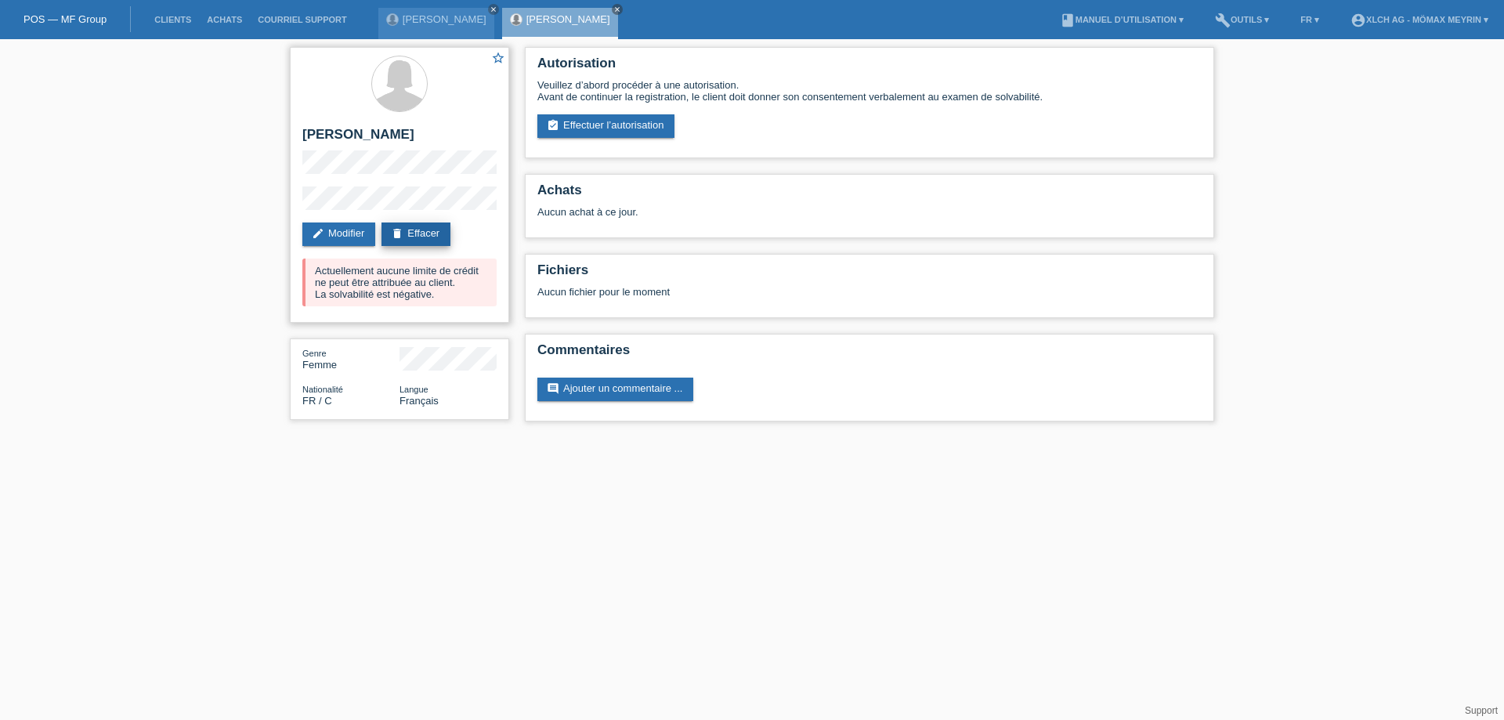
click at [450, 234] on link "delete Effacer" at bounding box center [415, 233] width 69 height 23
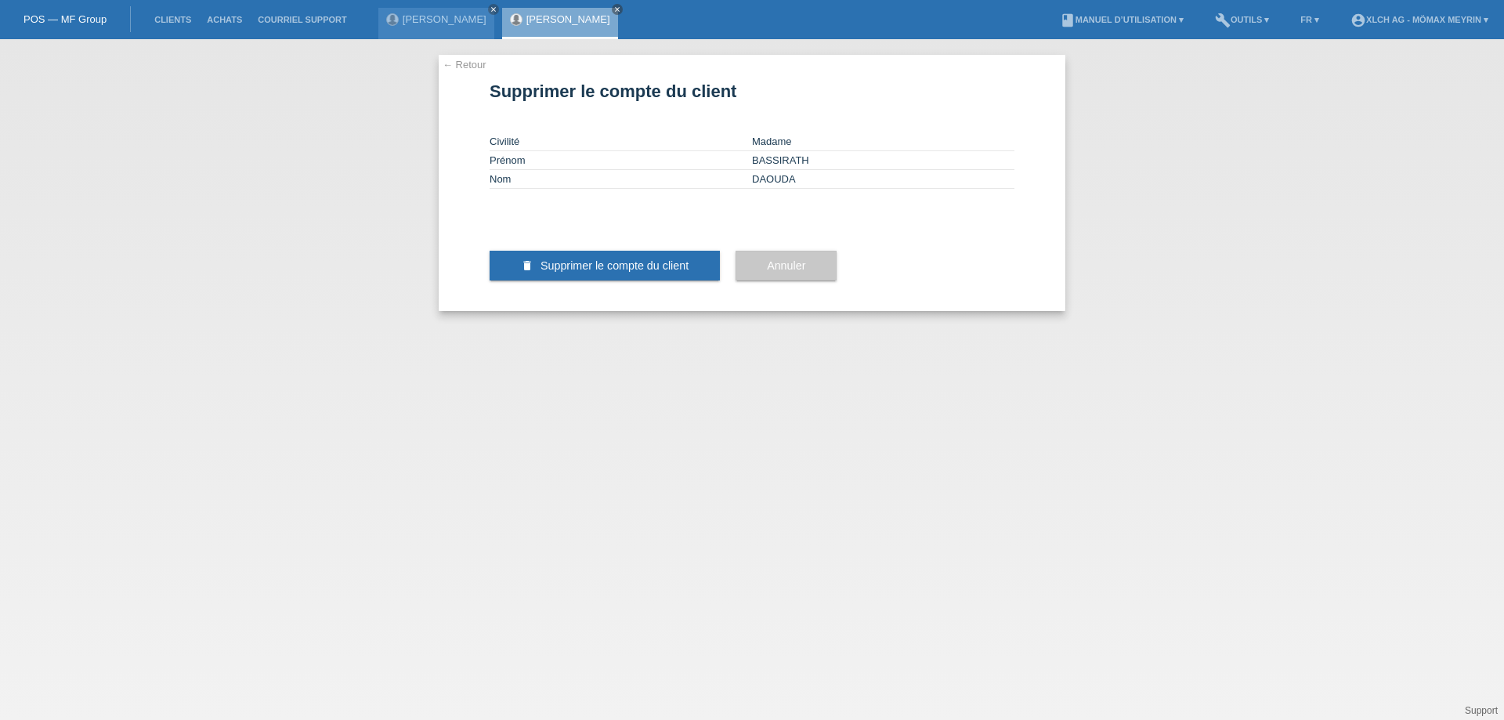
drag, startPoint x: 703, startPoint y: 324, endPoint x: 691, endPoint y: 322, distance: 12.0
click at [703, 280] on button "delete Supprimer le compte du client" at bounding box center [605, 266] width 230 height 30
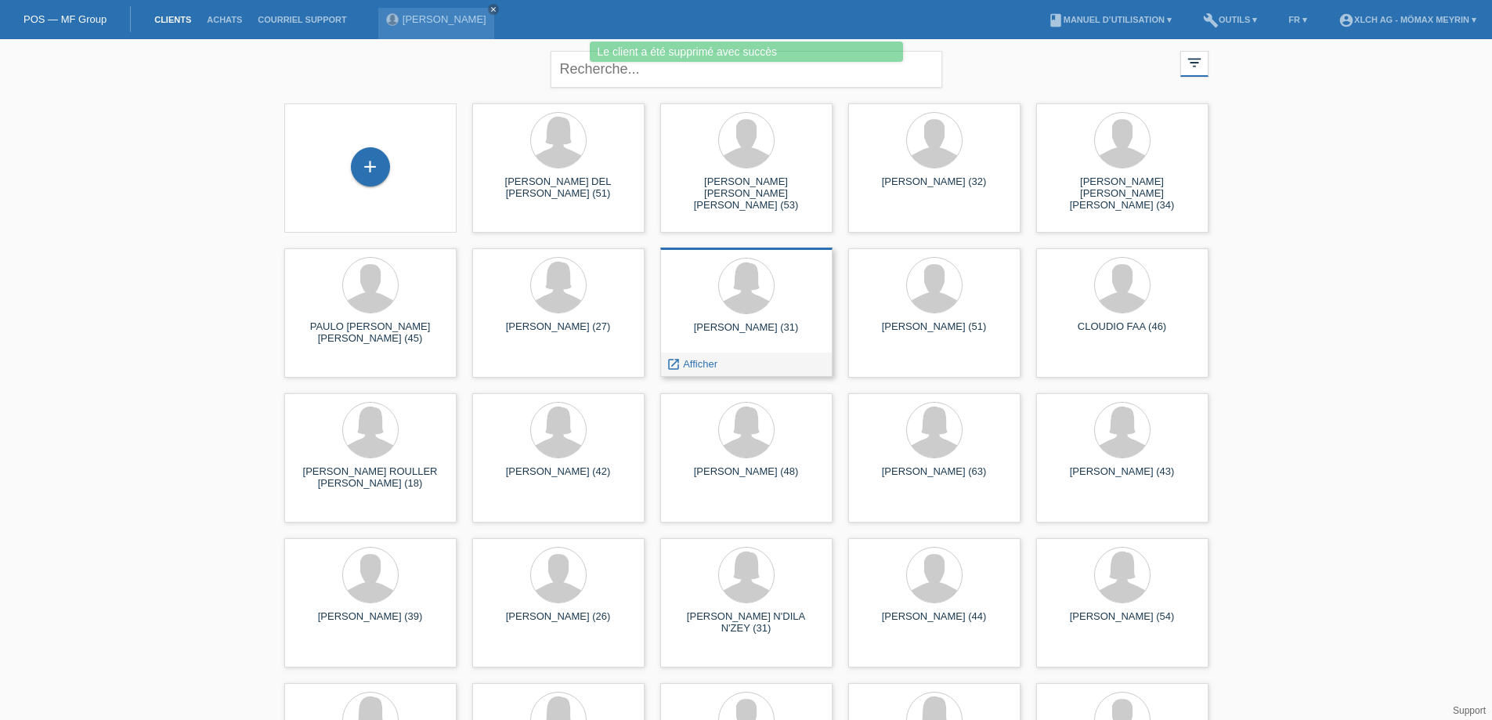
click at [772, 320] on div "TAMARA CUINET (31) launch Afficher" at bounding box center [746, 312] width 172 height 129
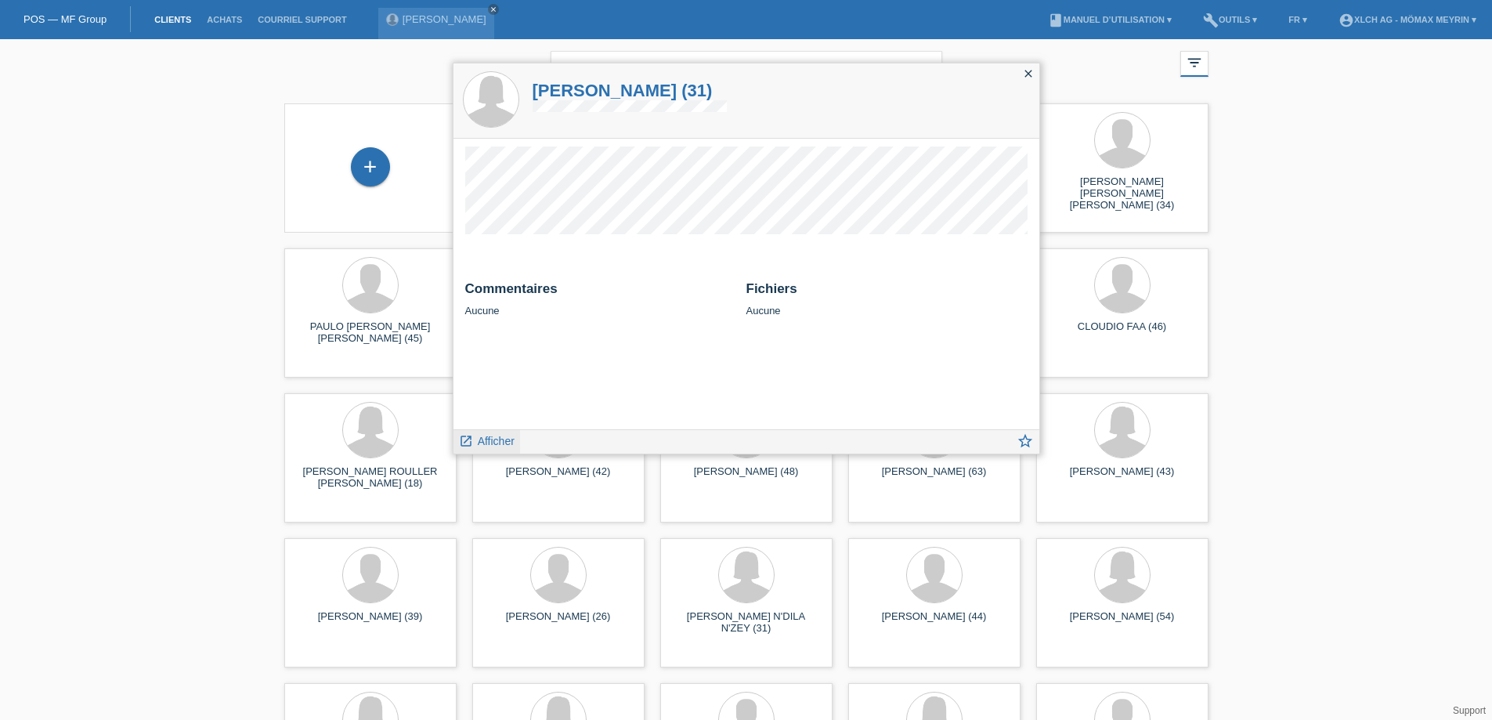
click at [488, 446] on span "Afficher" at bounding box center [496, 441] width 37 height 13
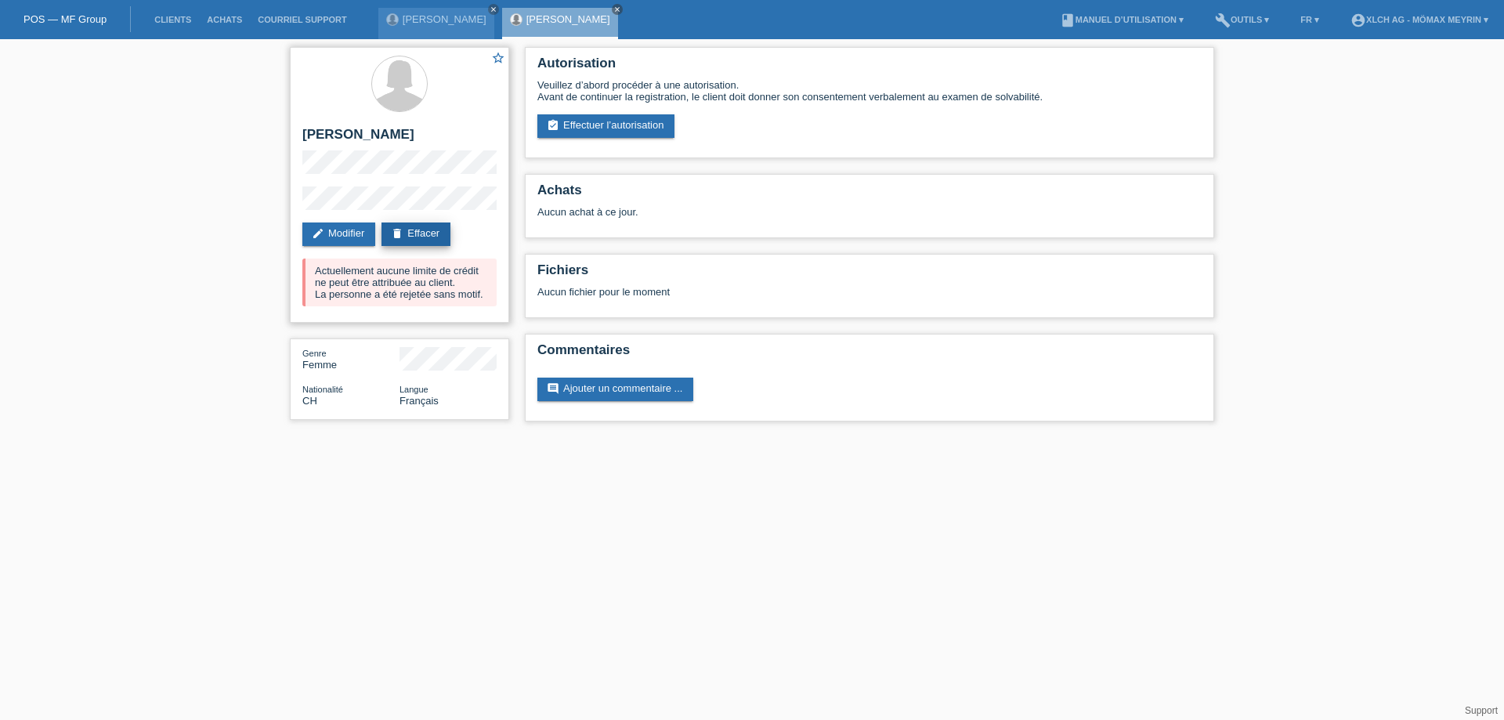
click at [418, 229] on link "delete Effacer" at bounding box center [415, 233] width 69 height 23
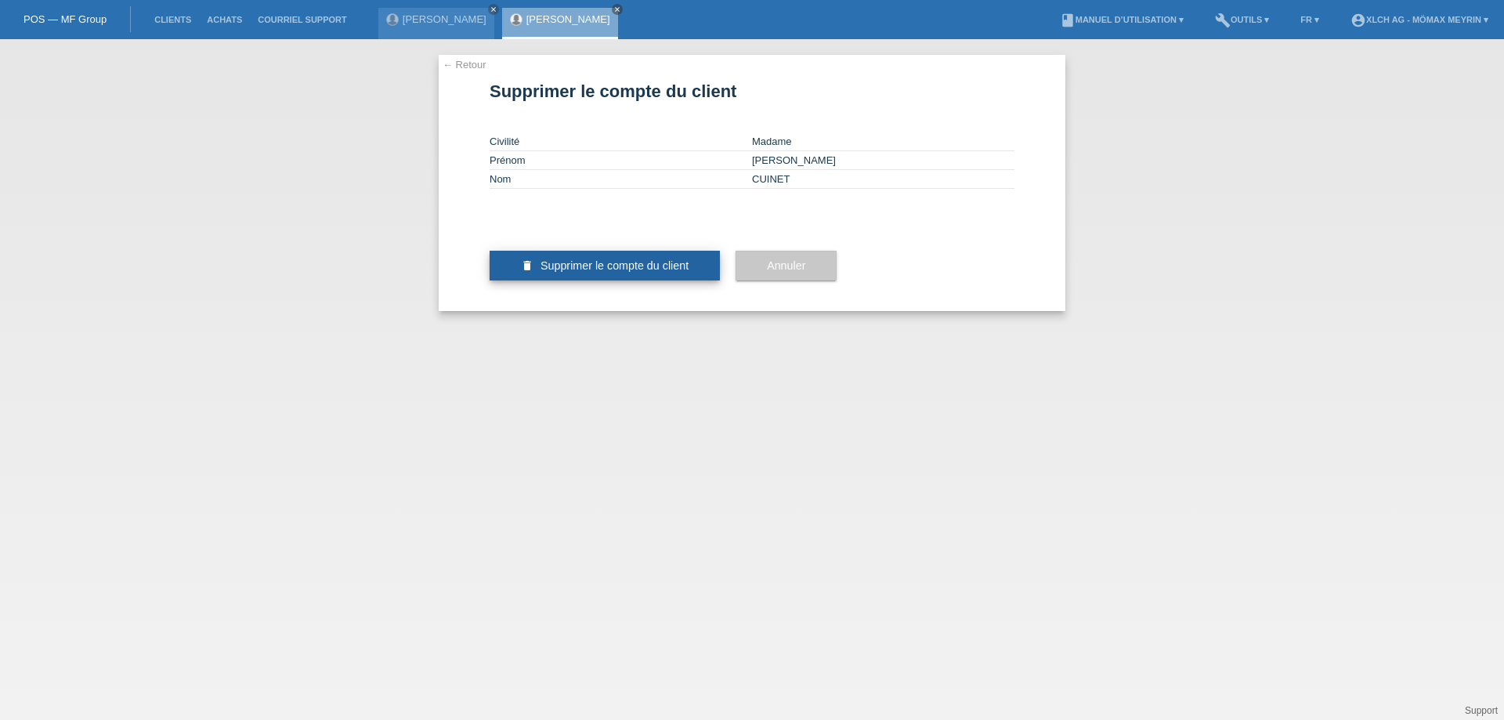
click at [641, 272] on span "Supprimer le compte du client" at bounding box center [614, 265] width 148 height 13
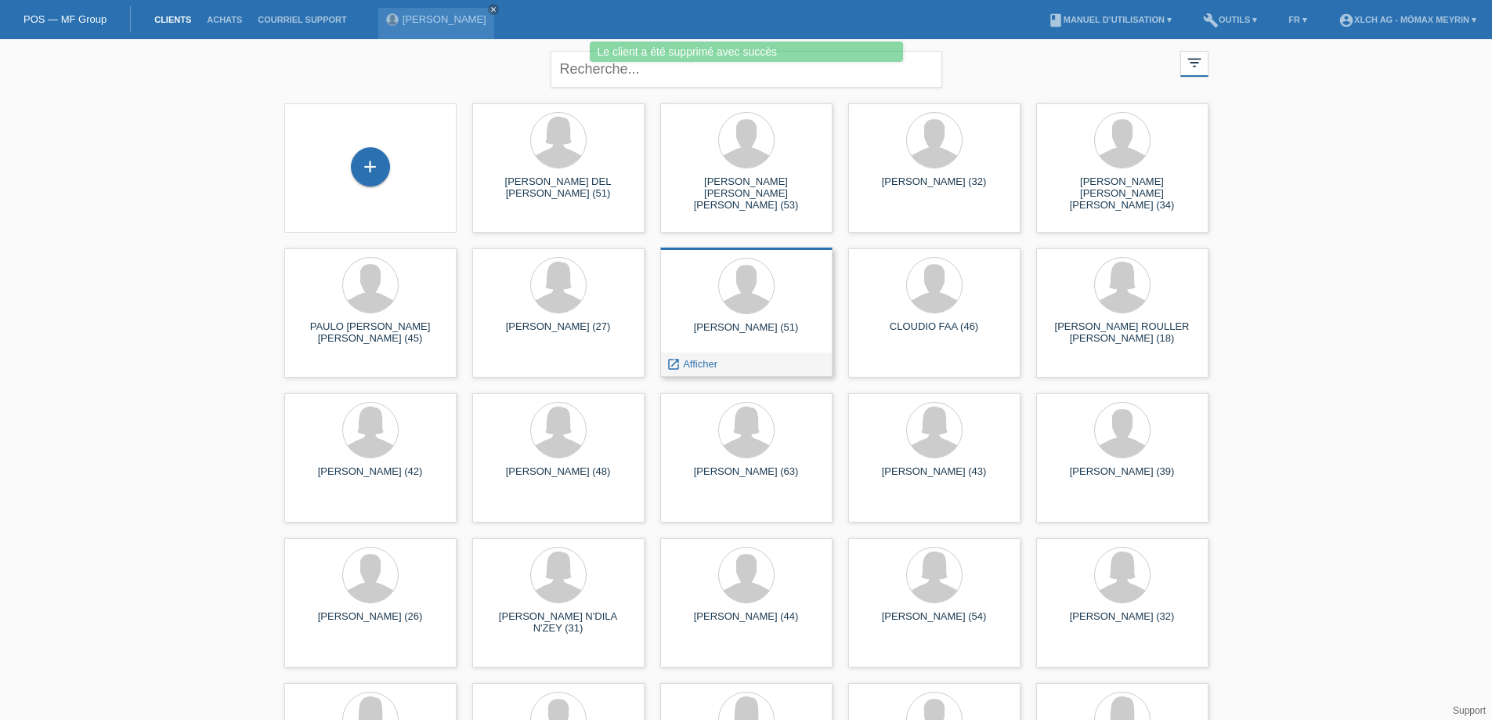
click at [762, 323] on div "FABIEN DONNEAU-RENARD (51)" at bounding box center [746, 333] width 147 height 25
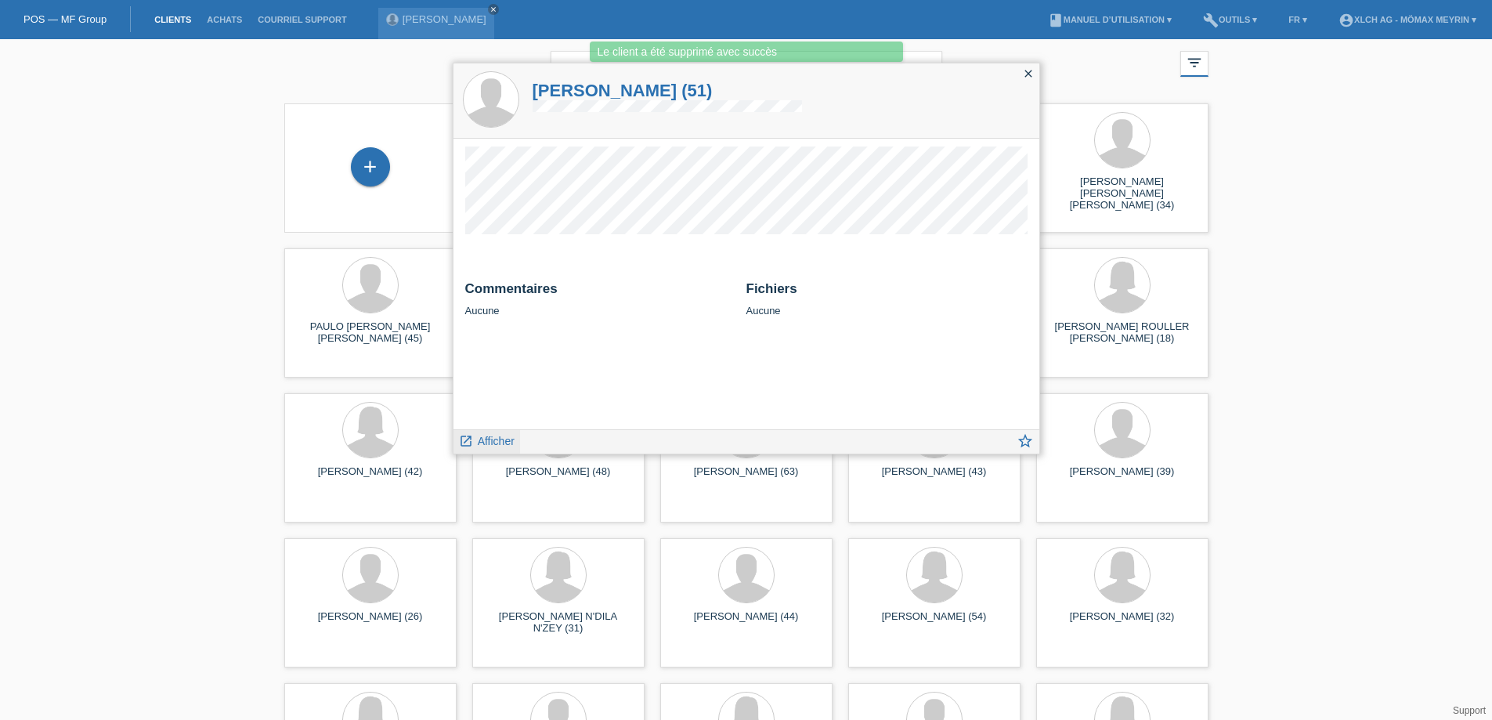
click at [491, 440] on span "Afficher" at bounding box center [496, 441] width 37 height 13
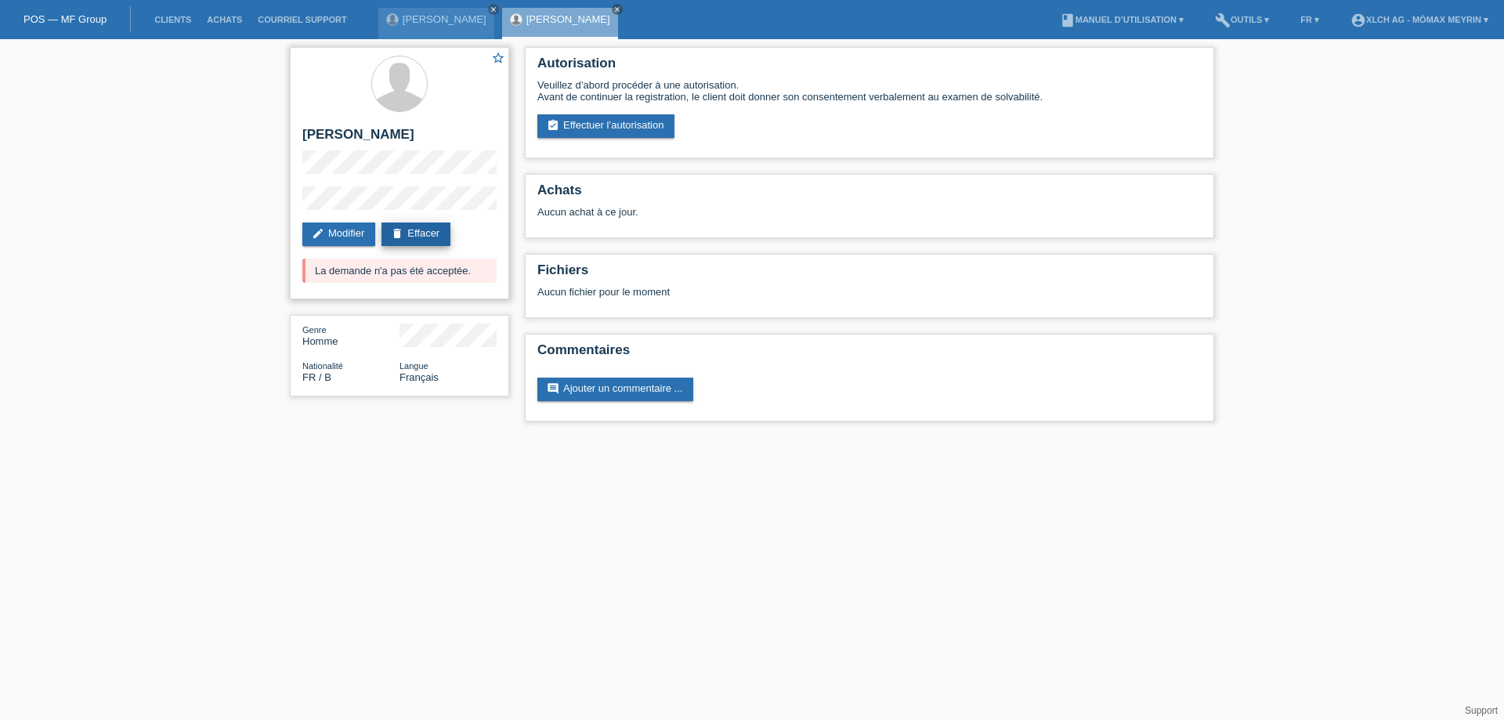
click at [427, 227] on link "delete Effacer" at bounding box center [415, 233] width 69 height 23
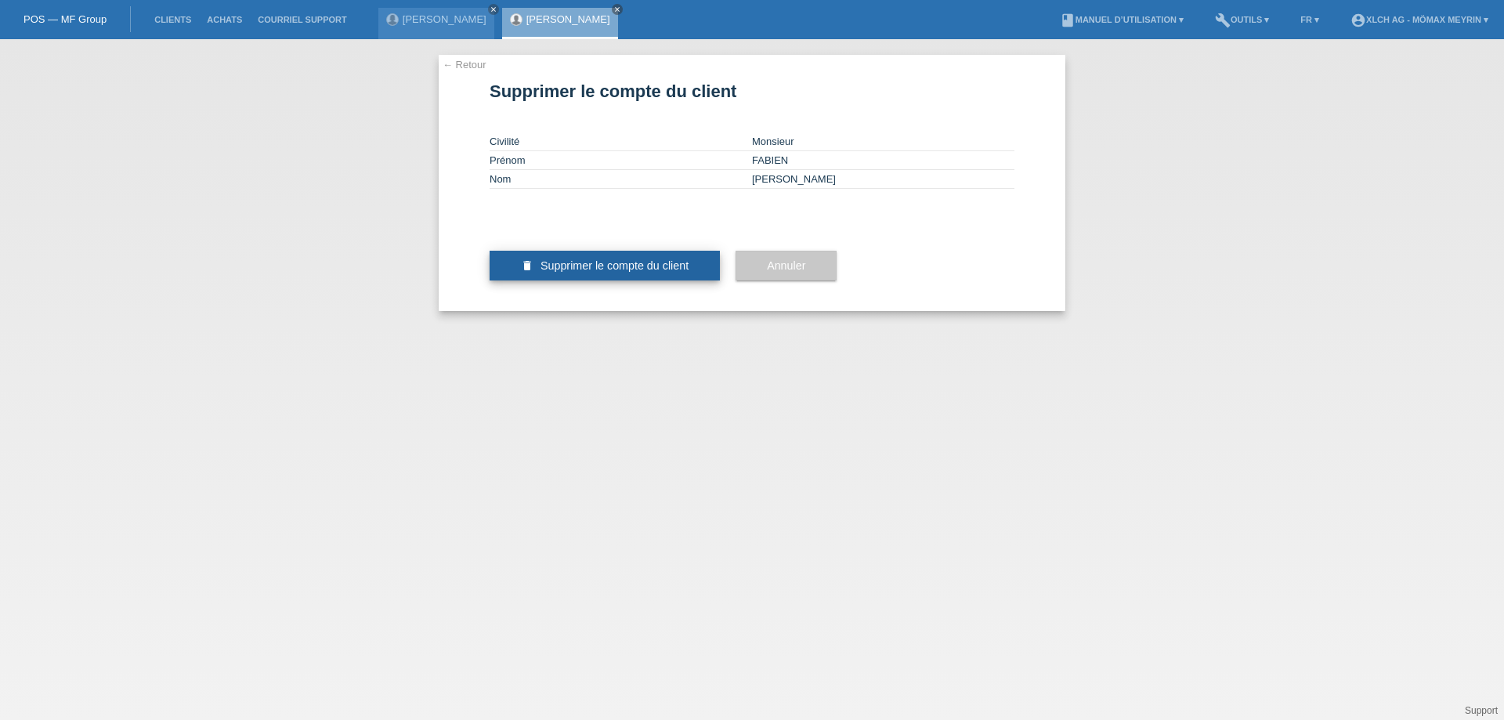
click at [672, 272] on span "Supprimer le compte du client" at bounding box center [614, 265] width 148 height 13
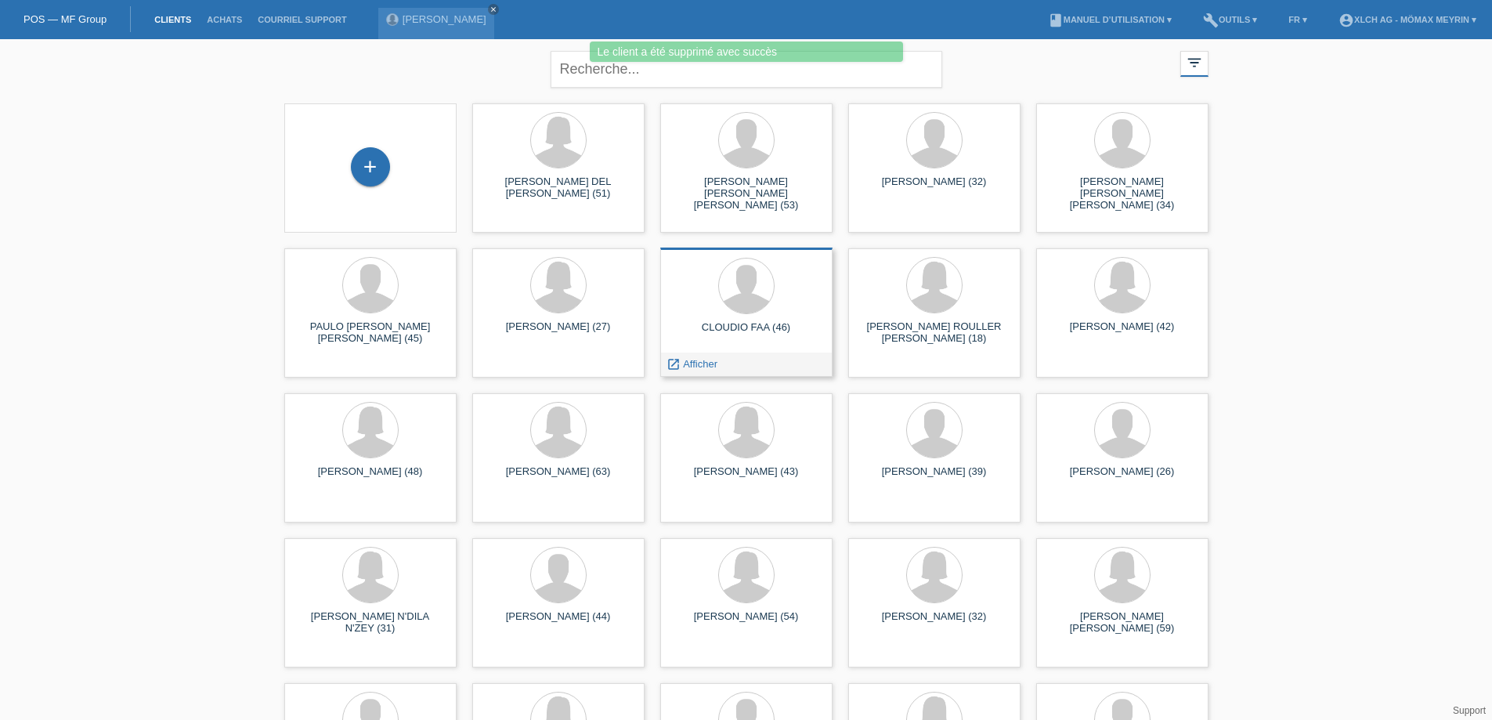
click at [762, 328] on div "CLOUDIO FAA (46)" at bounding box center [746, 333] width 147 height 25
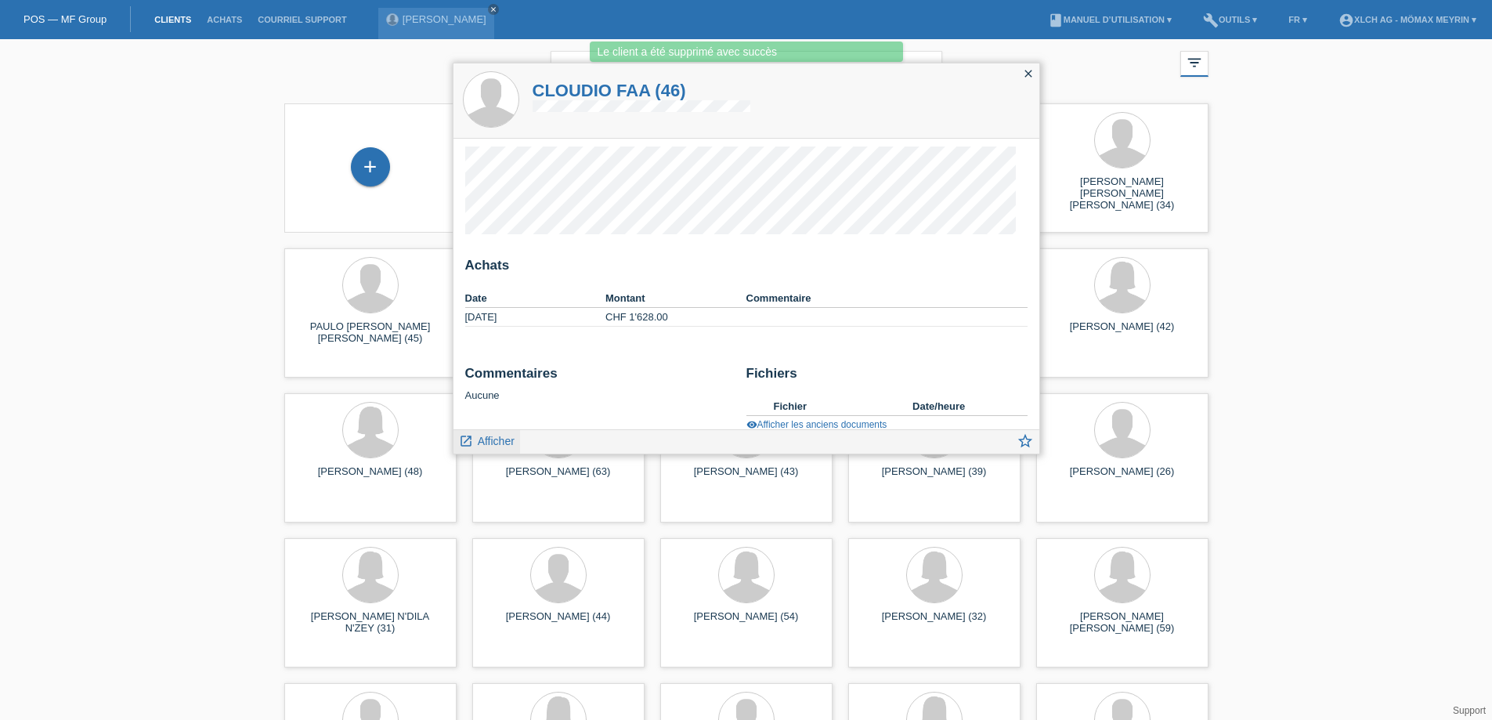
click at [495, 444] on span "Afficher" at bounding box center [496, 441] width 37 height 13
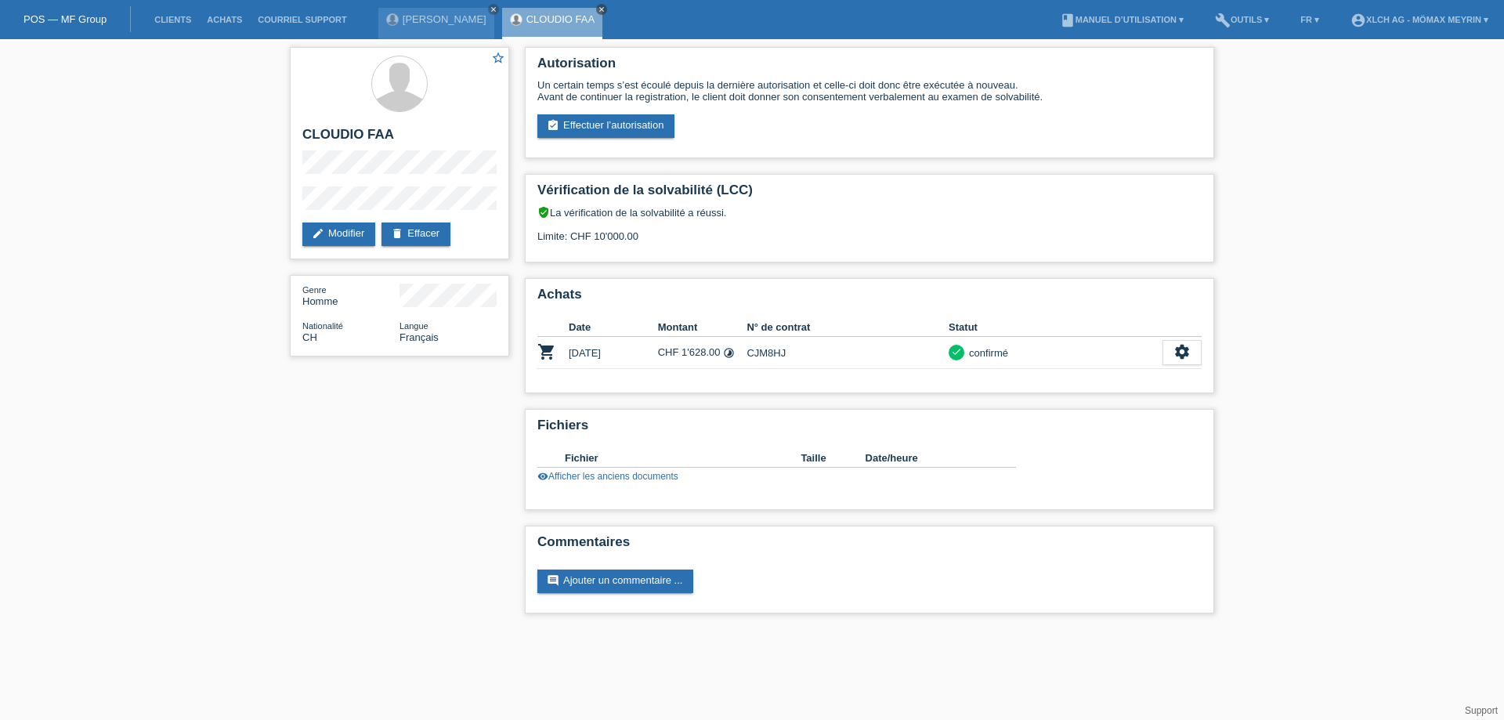
click at [598, 7] on icon "close" at bounding box center [602, 9] width 8 height 8
click at [490, 8] on icon "close" at bounding box center [494, 9] width 8 height 8
click at [171, 14] on li "Clients" at bounding box center [172, 20] width 52 height 40
click at [182, 16] on link "Clients" at bounding box center [172, 19] width 52 height 9
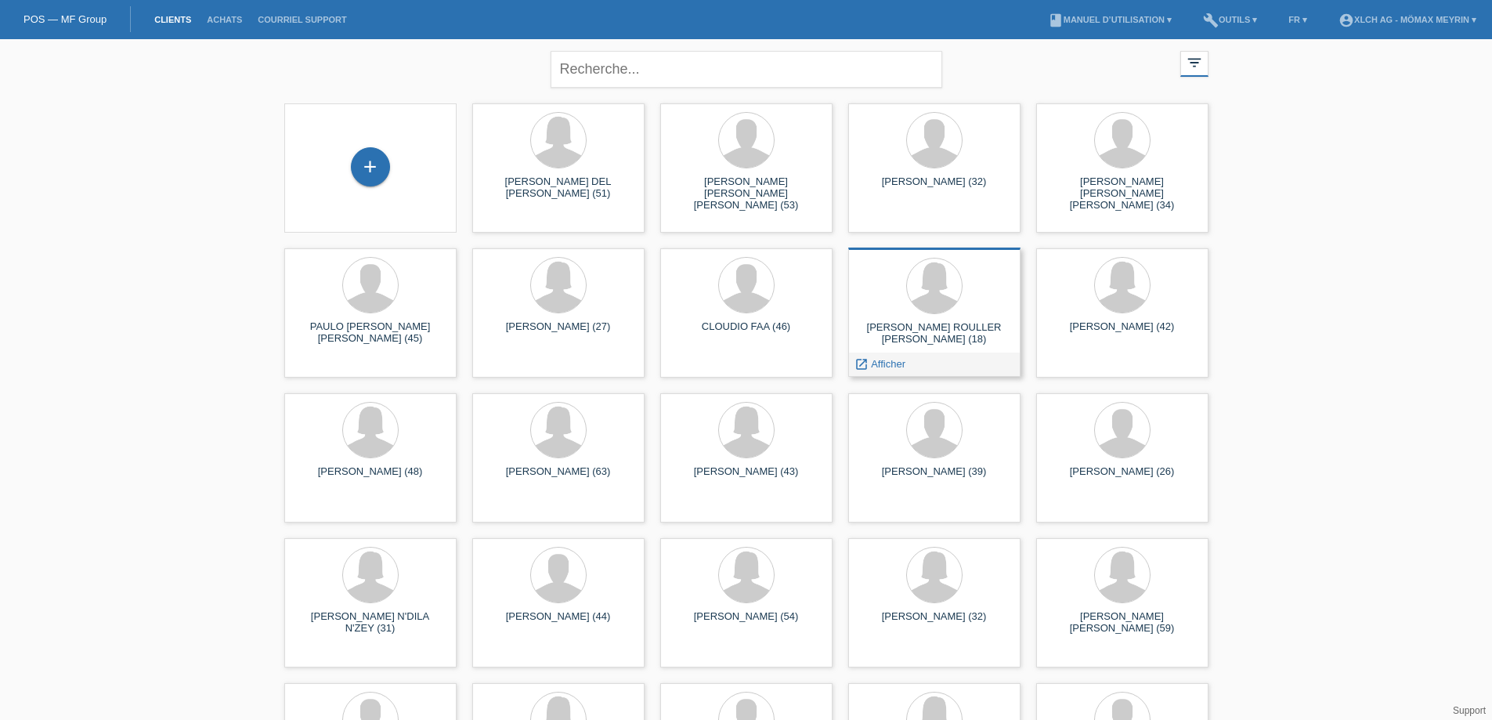
click at [964, 328] on div "[PERSON_NAME] ROULLER [PERSON_NAME] (18)" at bounding box center [934, 333] width 147 height 25
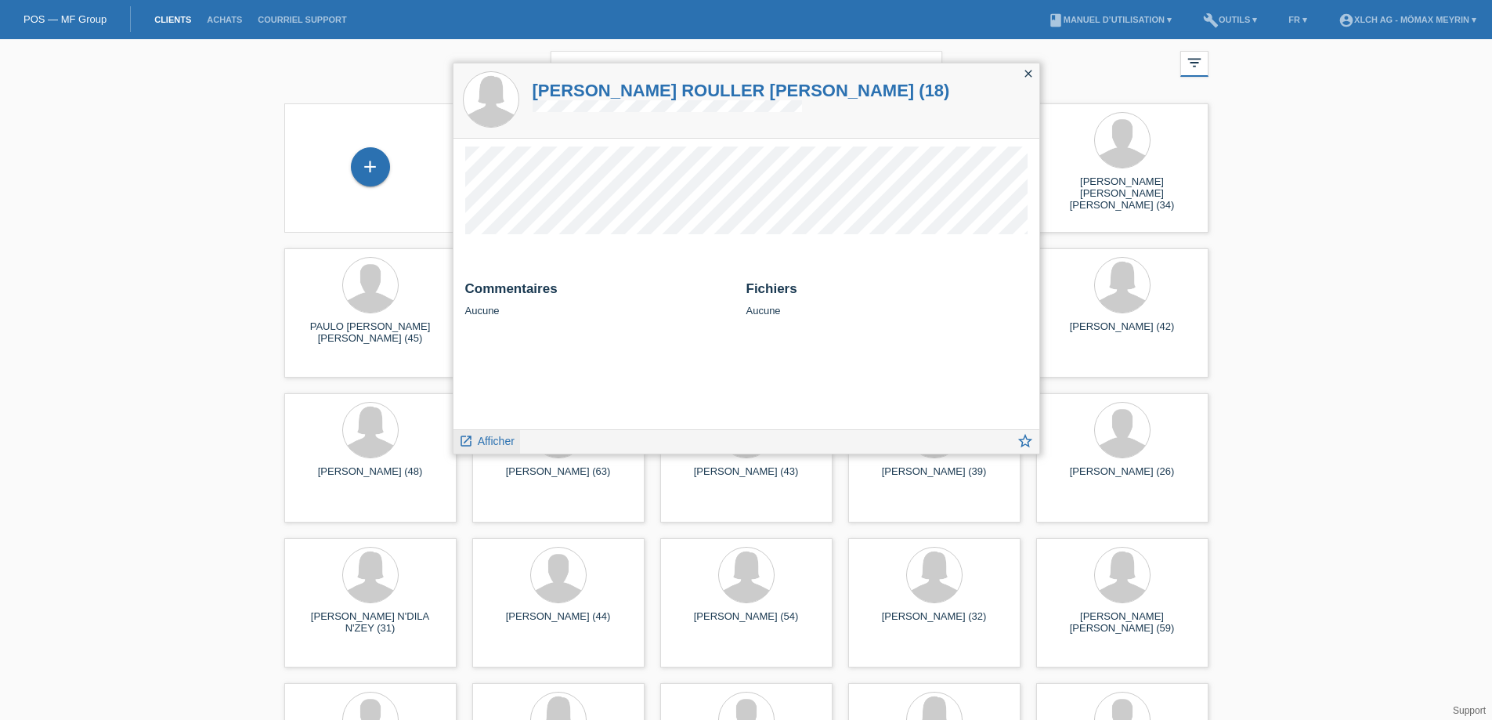
click at [496, 443] on span "Afficher" at bounding box center [496, 441] width 37 height 13
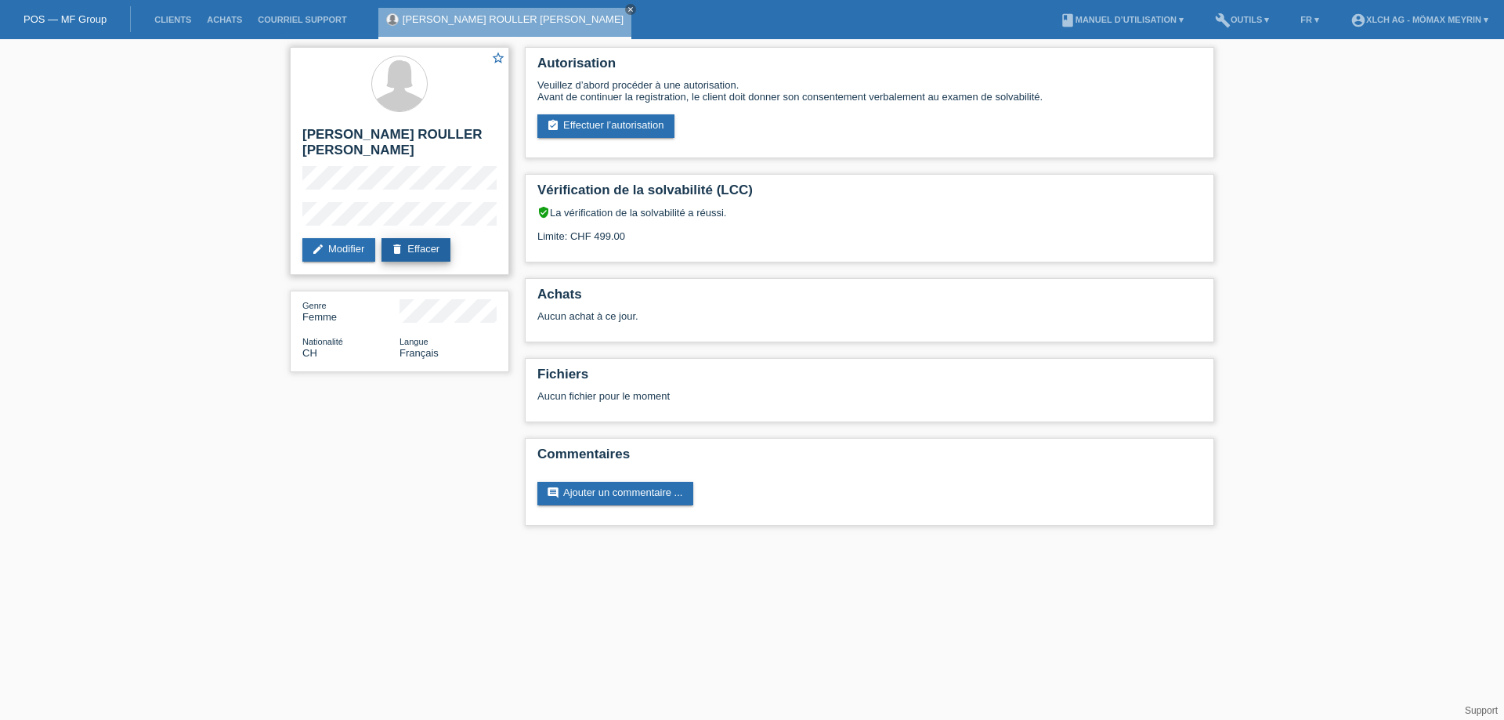
click at [415, 238] on link "delete Effacer" at bounding box center [415, 249] width 69 height 23
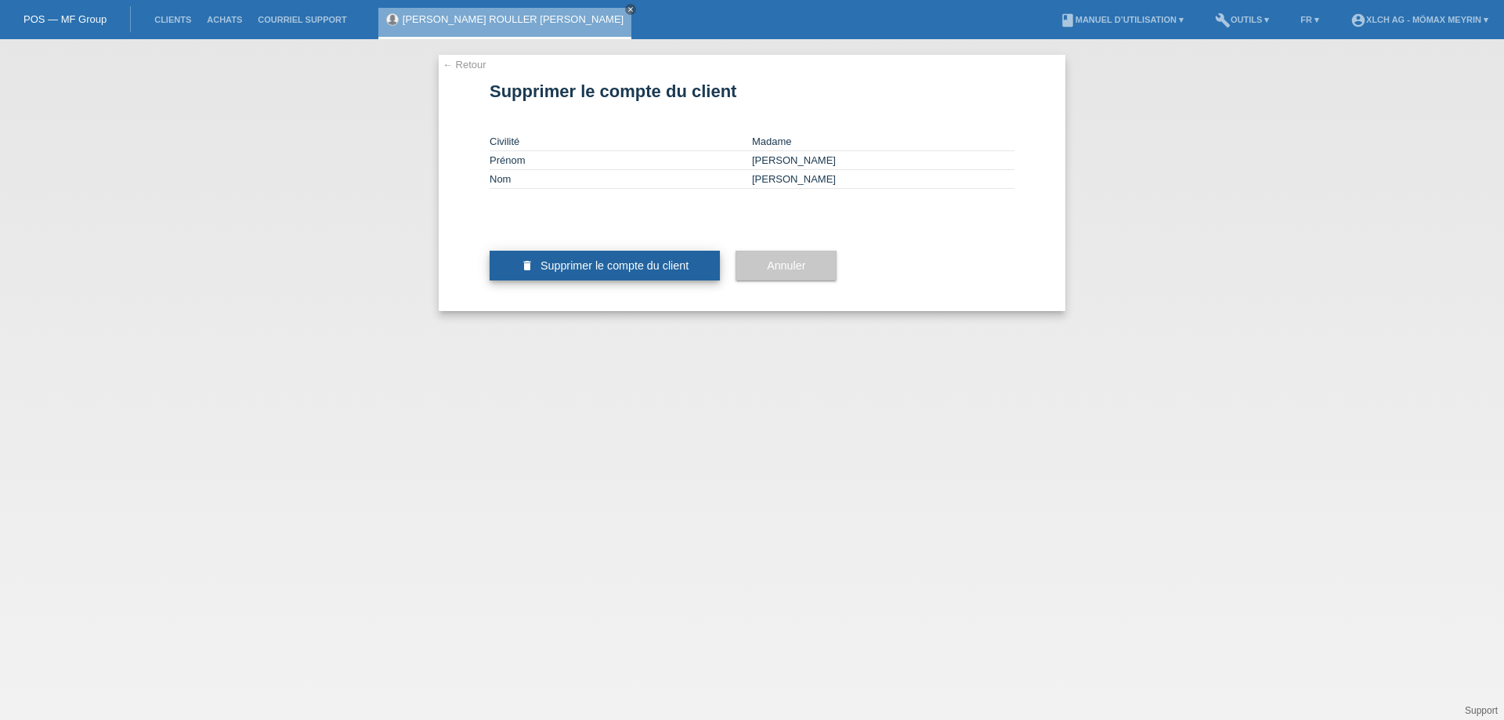
click at [628, 280] on button "delete Supprimer le compte du client" at bounding box center [605, 266] width 230 height 30
